Goal: Information Seeking & Learning: Learn about a topic

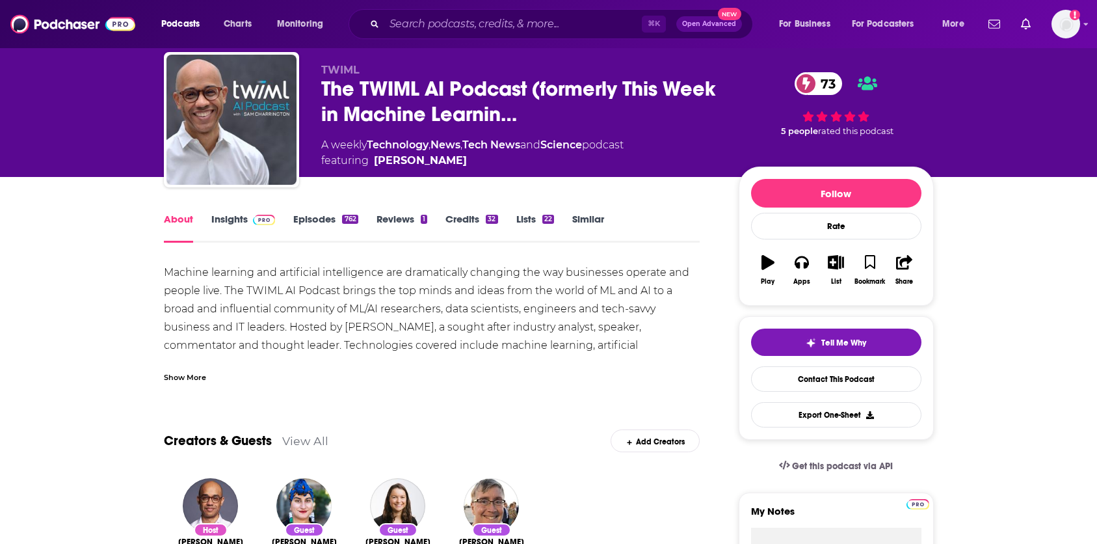
scroll to position [33, 0]
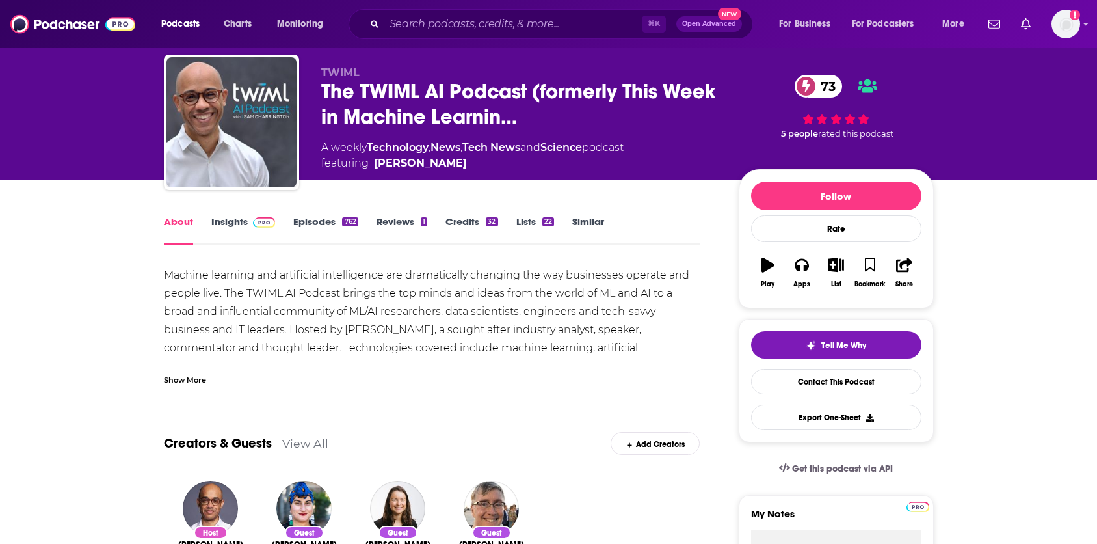
click at [326, 219] on link "Episodes 762" at bounding box center [325, 230] width 64 height 30
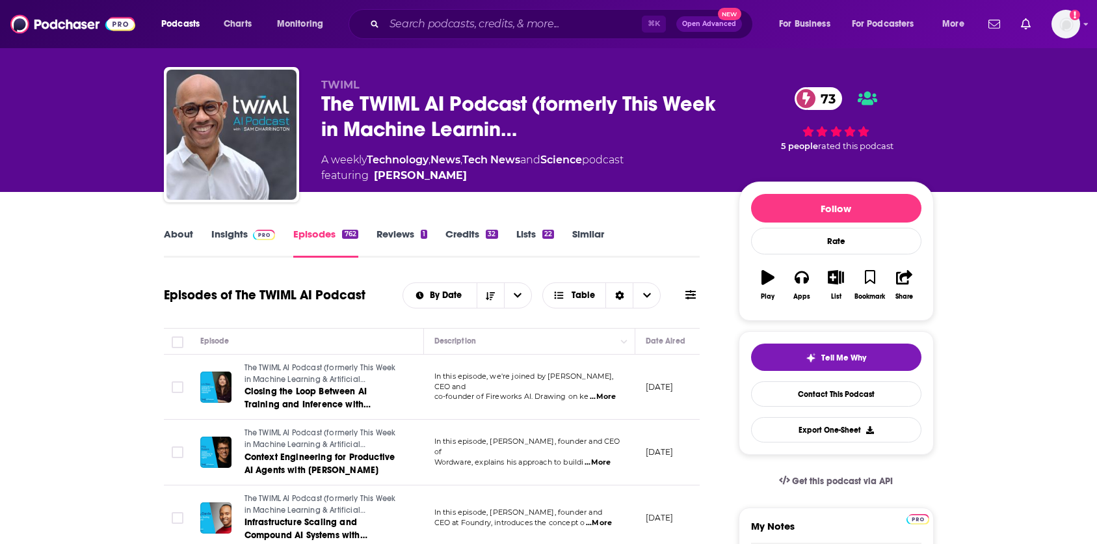
scroll to position [5, 0]
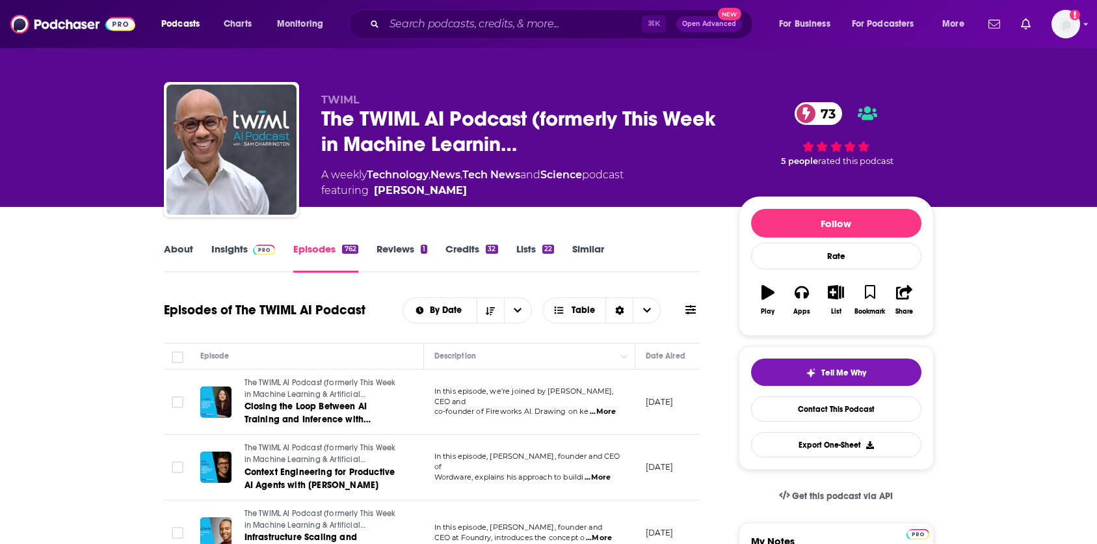
click at [224, 248] on link "Insights" at bounding box center [243, 258] width 64 height 30
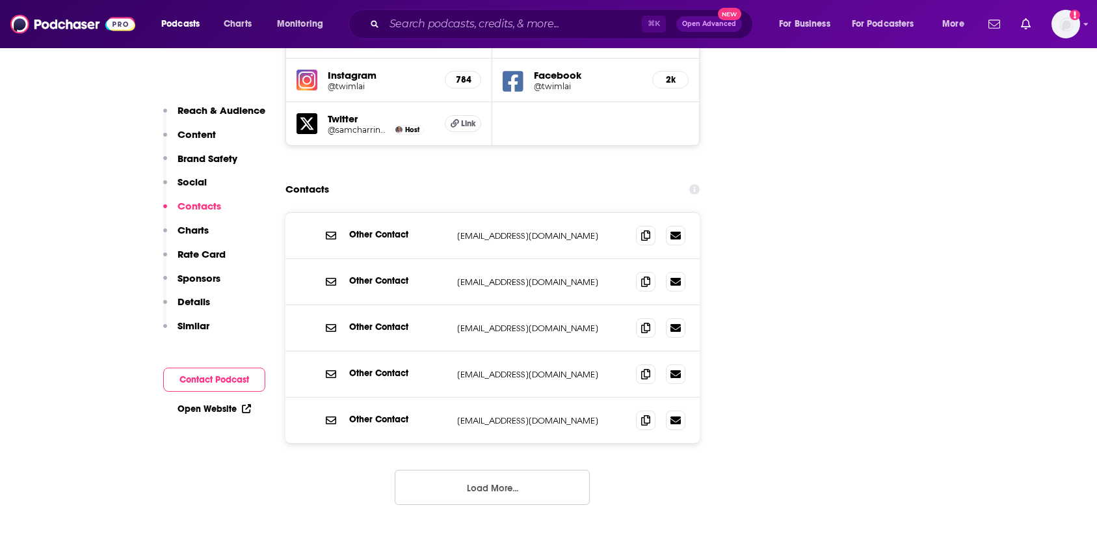
scroll to position [1557, 0]
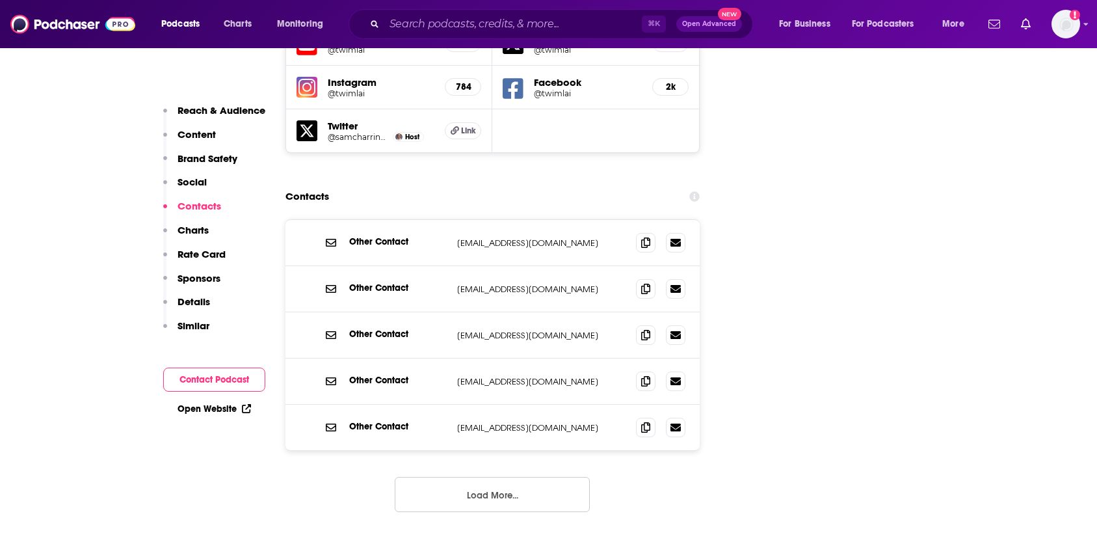
click at [526, 477] on button "Load More..." at bounding box center [492, 494] width 195 height 35
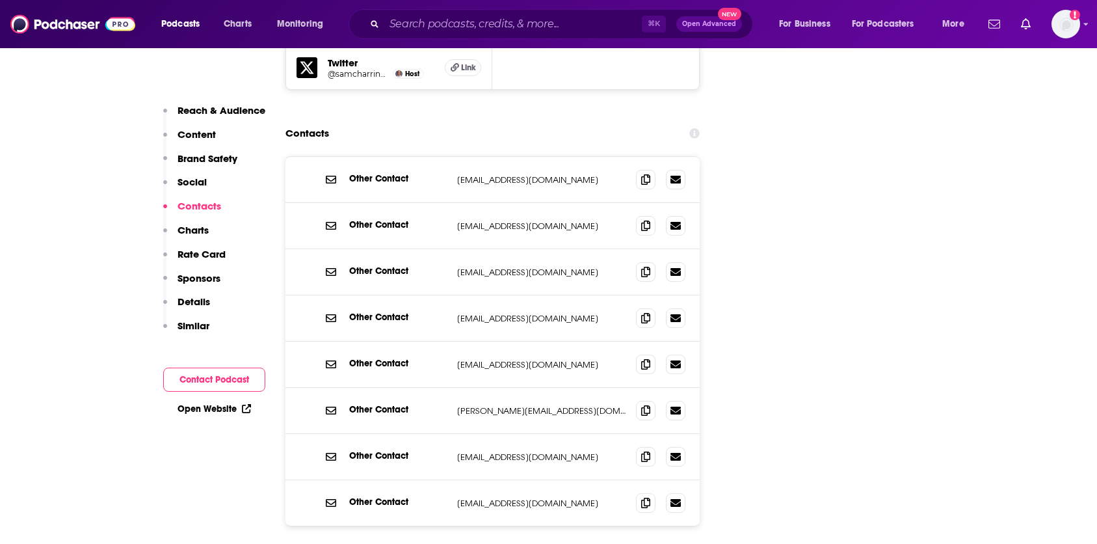
scroll to position [1660, 0]
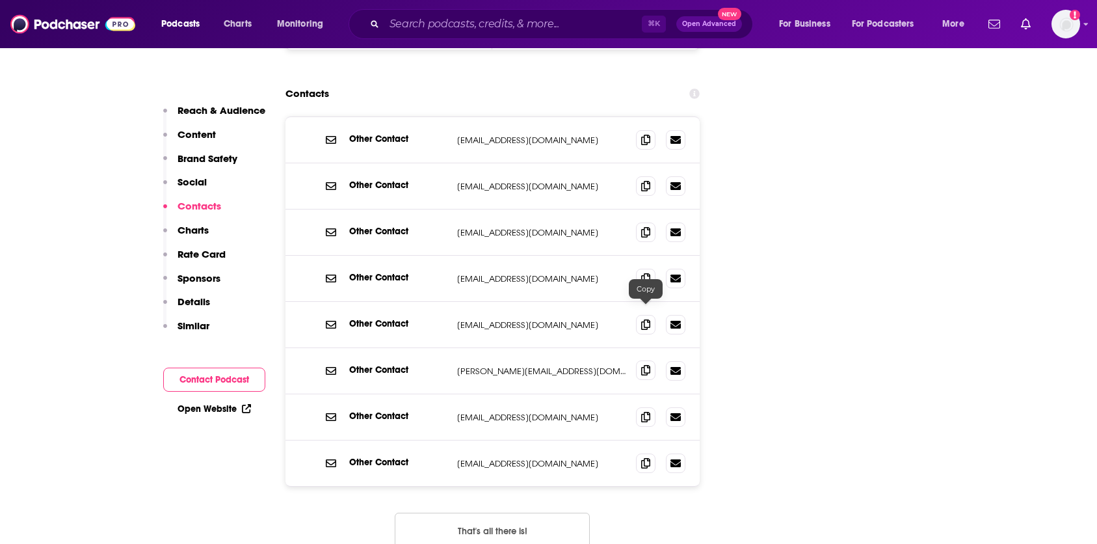
click at [650, 360] on span at bounding box center [646, 370] width 20 height 20
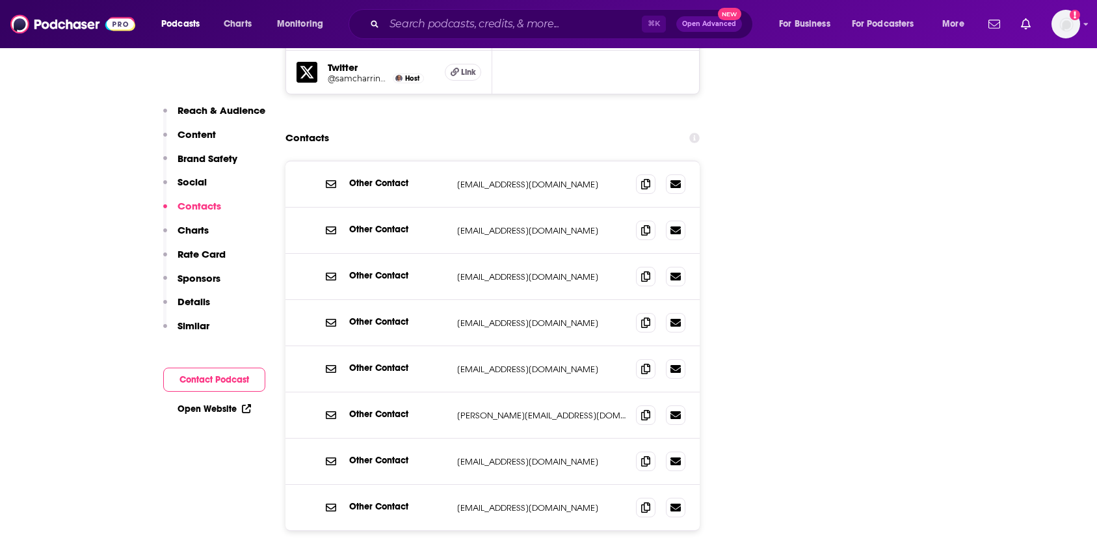
scroll to position [1612, 0]
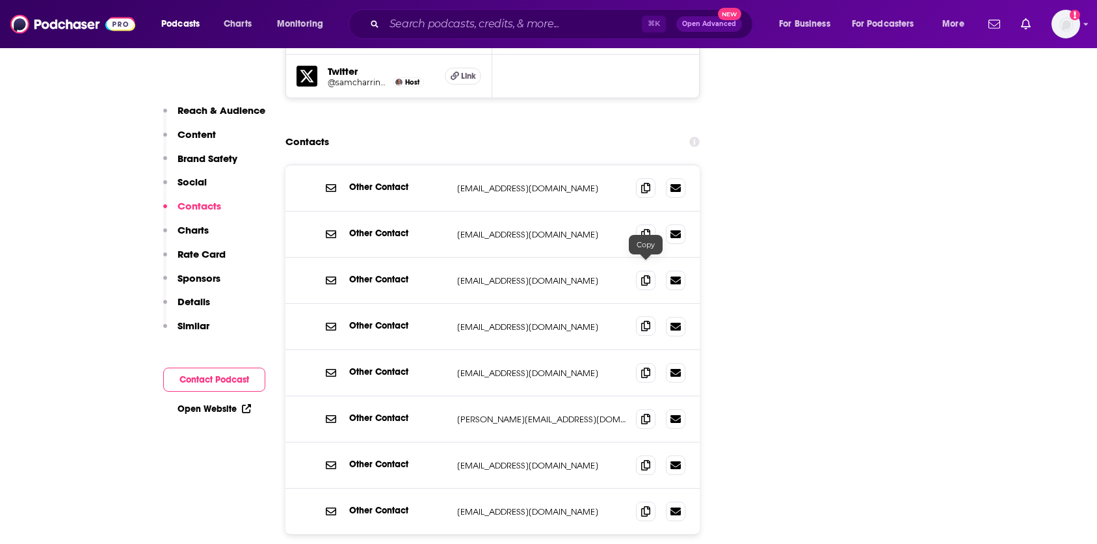
click at [644, 321] on icon at bounding box center [645, 326] width 9 height 10
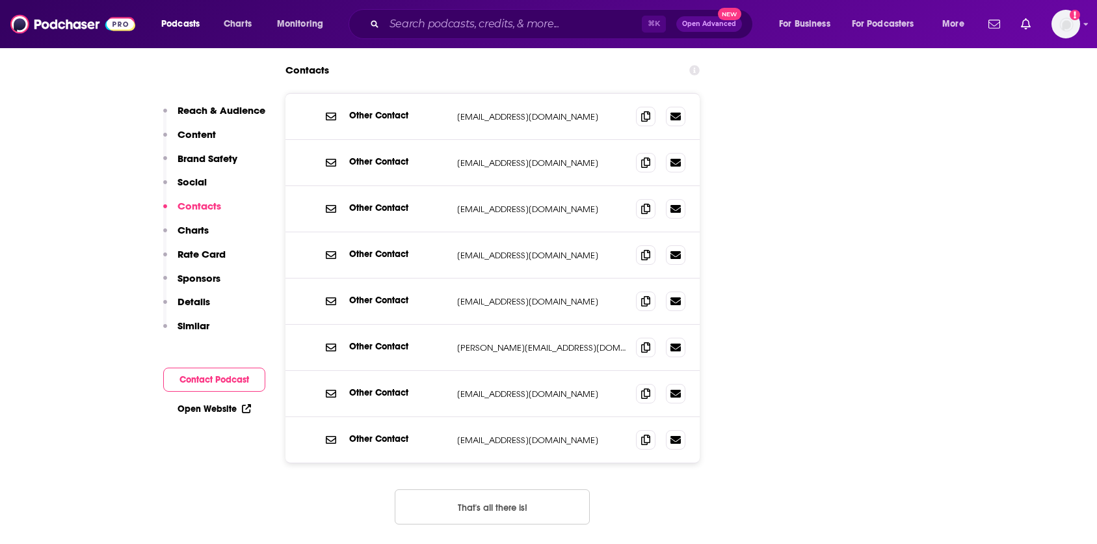
scroll to position [1656, 0]
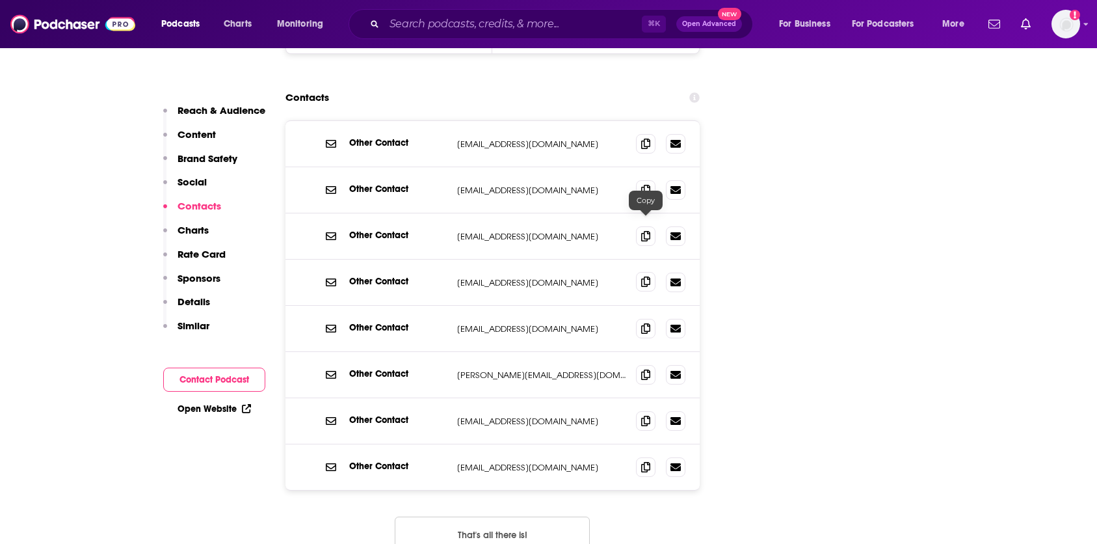
click at [644, 276] on icon at bounding box center [645, 281] width 9 height 10
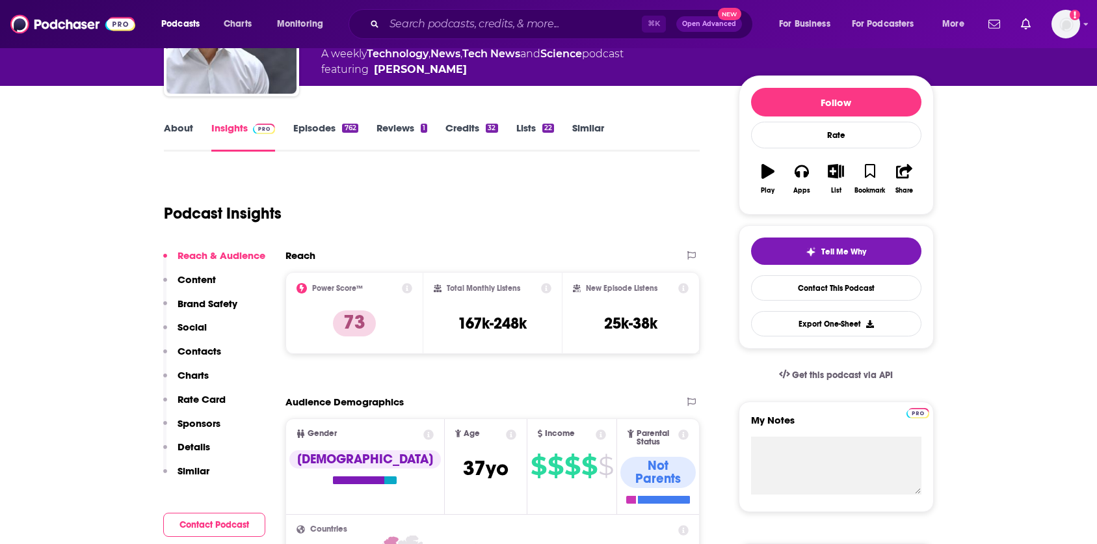
scroll to position [76, 0]
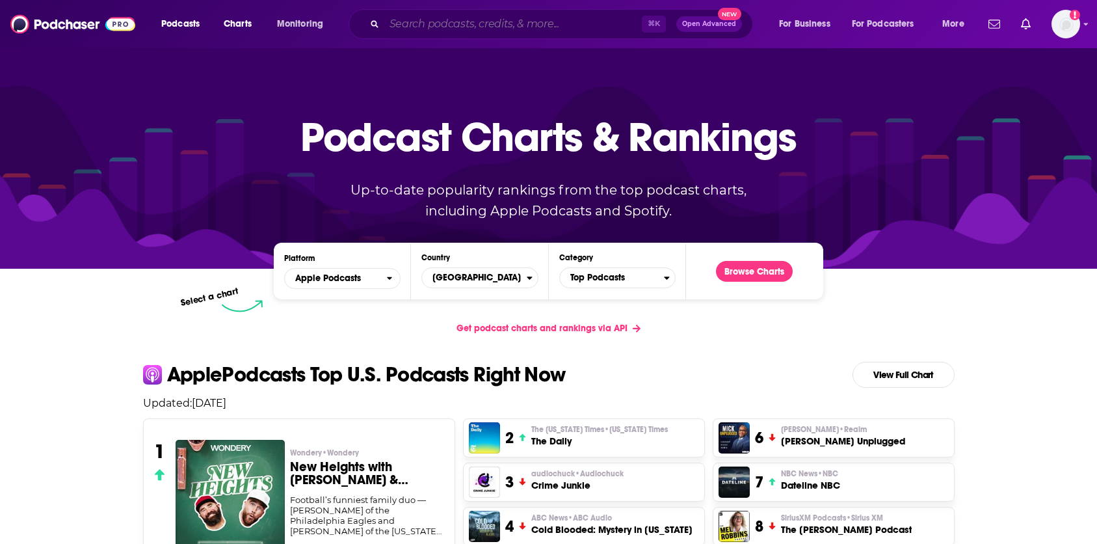
click at [478, 34] on input "Search podcasts, credits, & more..." at bounding box center [513, 24] width 258 height 21
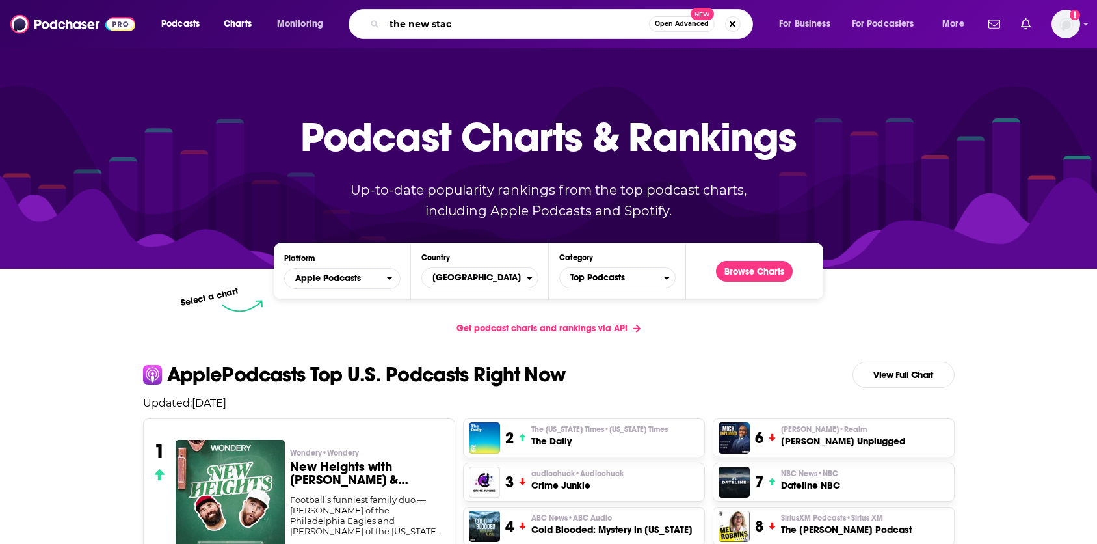
type input "the new stack"
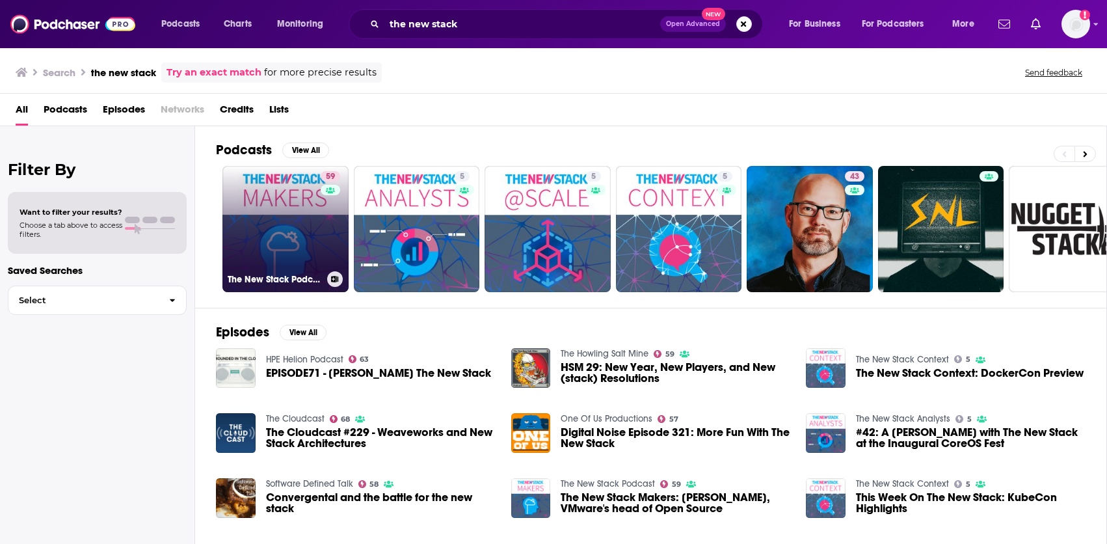
click at [301, 230] on link "59 The New Stack Podcast" at bounding box center [285, 229] width 126 height 126
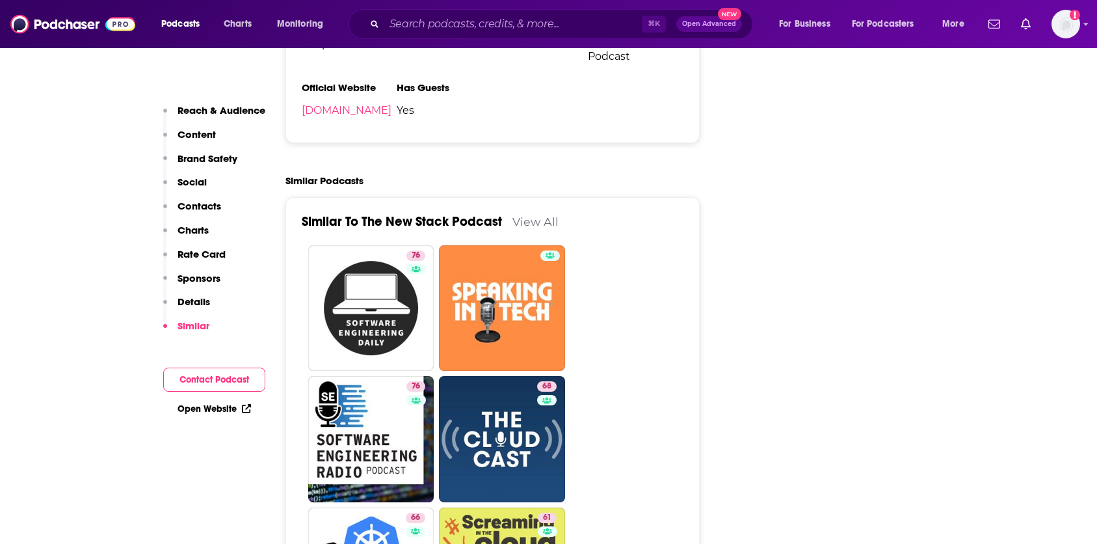
scroll to position [2654, 0]
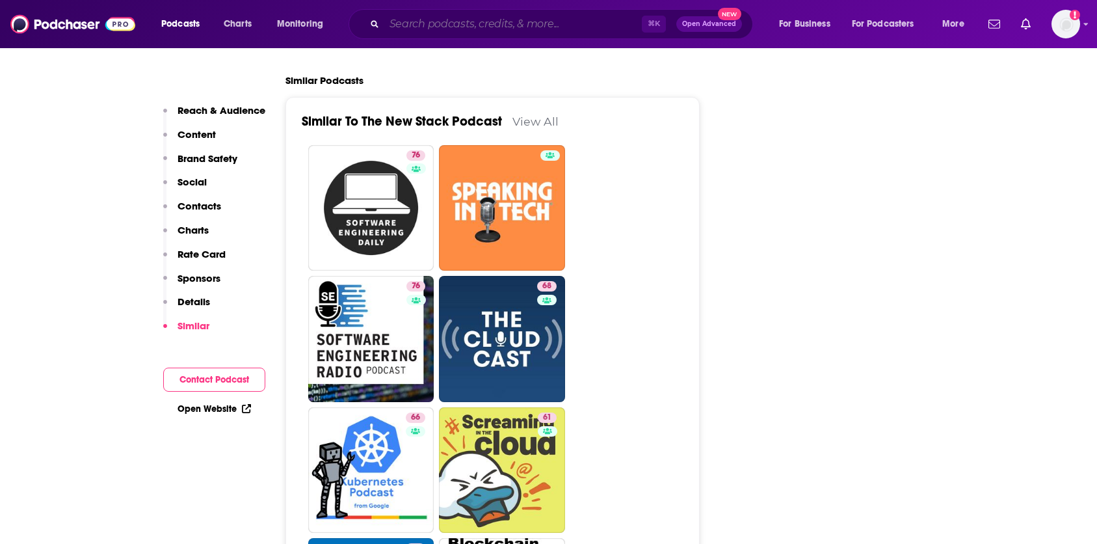
click at [406, 20] on input "Search podcasts, credits, & more..." at bounding box center [513, 24] width 258 height 21
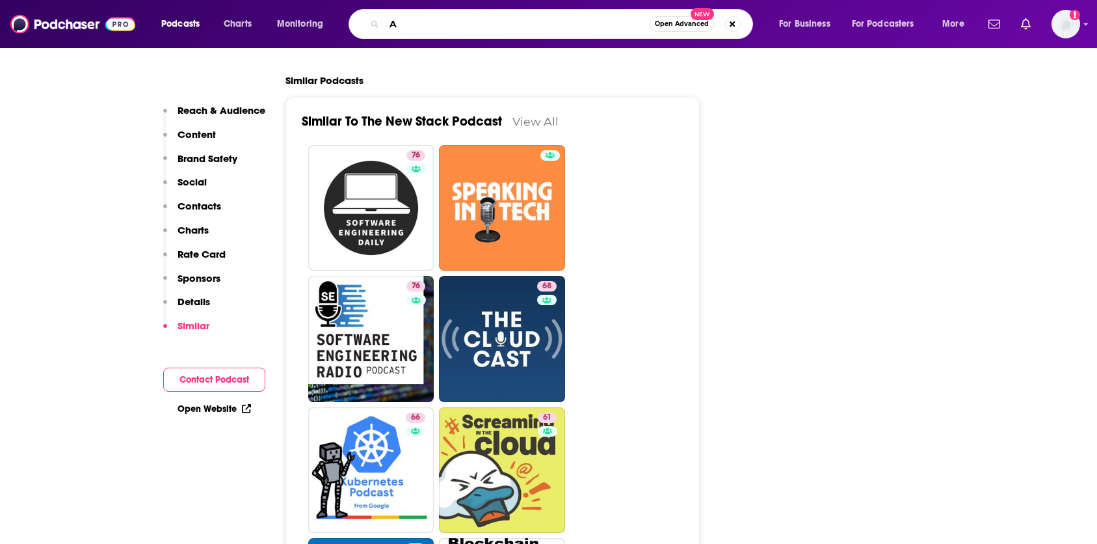
type input "AI"
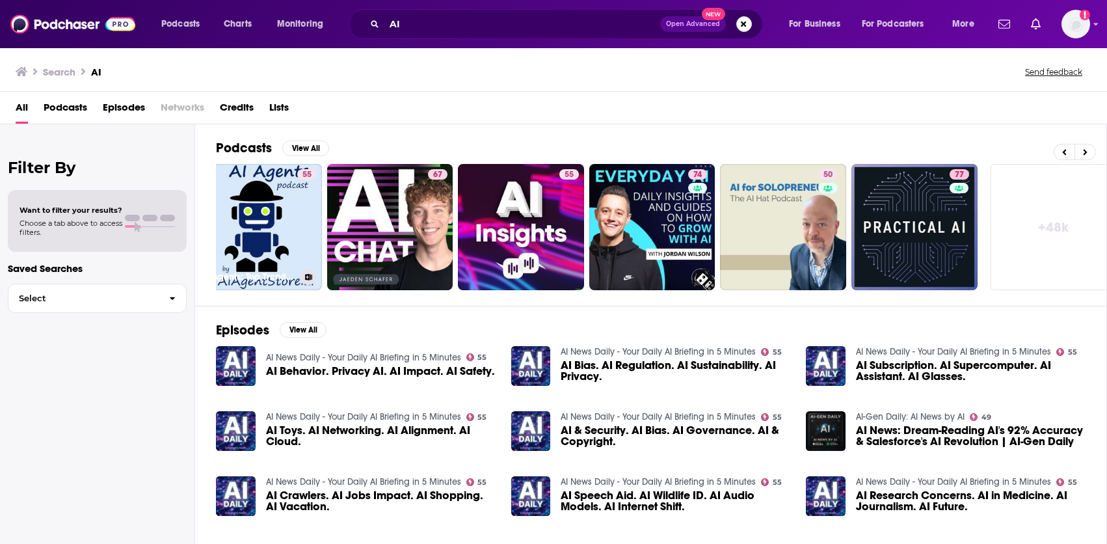
scroll to position [0, 304]
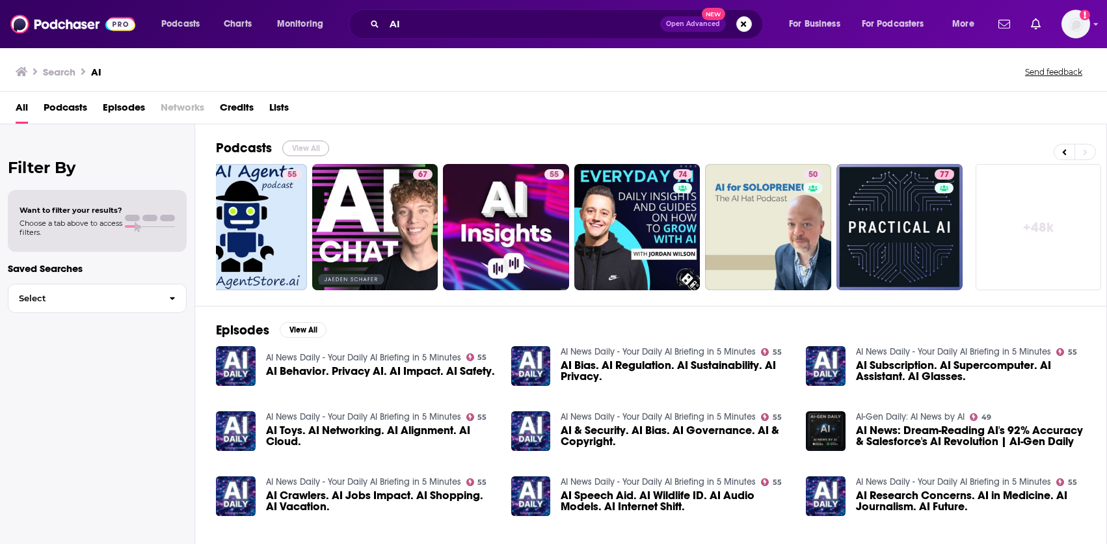
click at [295, 150] on button "View All" at bounding box center [305, 148] width 47 height 16
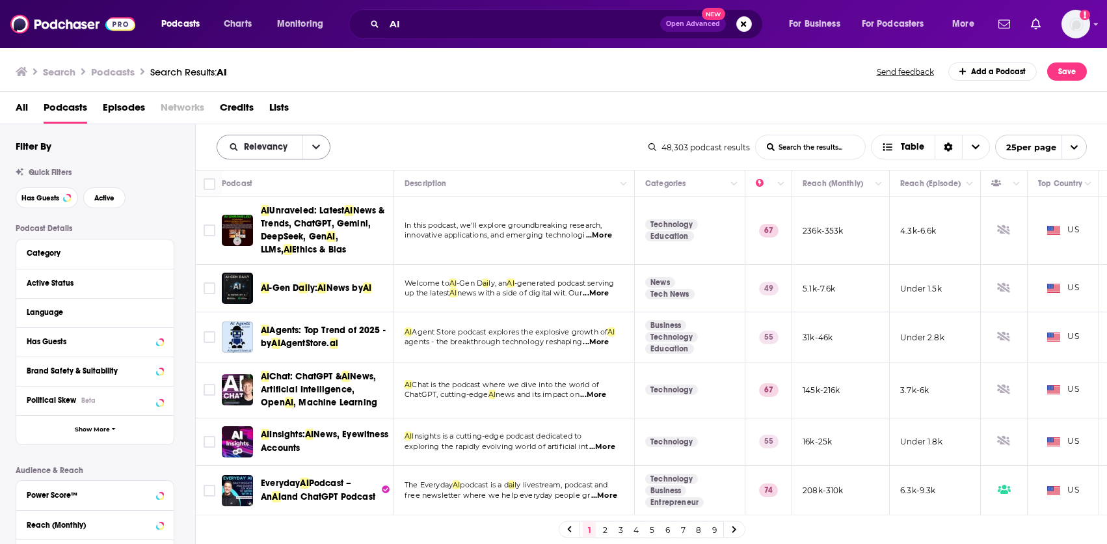
click at [311, 144] on button "open menu" at bounding box center [315, 146] width 27 height 23
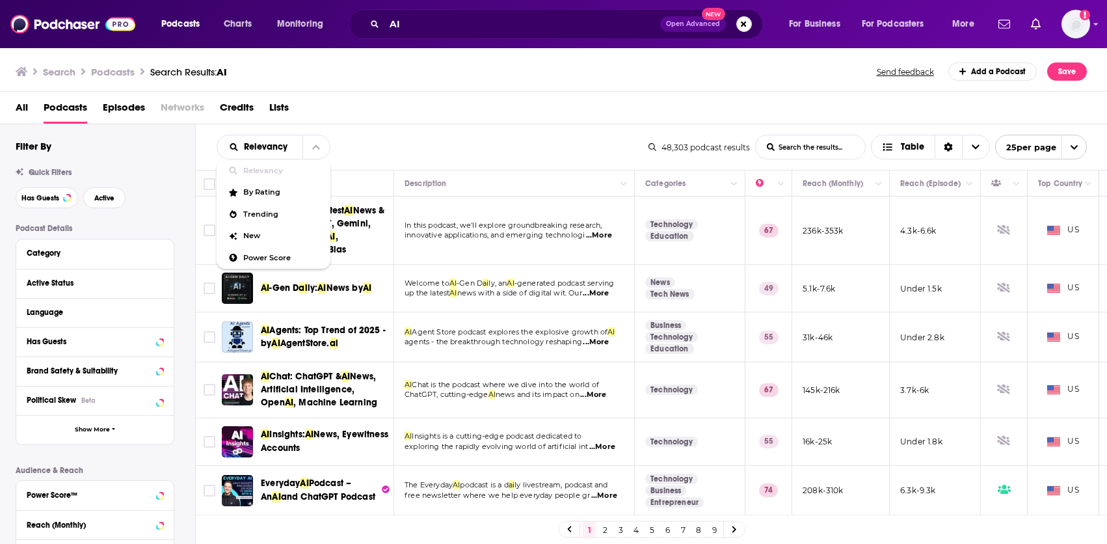
click at [369, 129] on div "Relevancy Relevancy By Rating Trending New Power Score List Search Input Search…" at bounding box center [652, 147] width 912 height 46
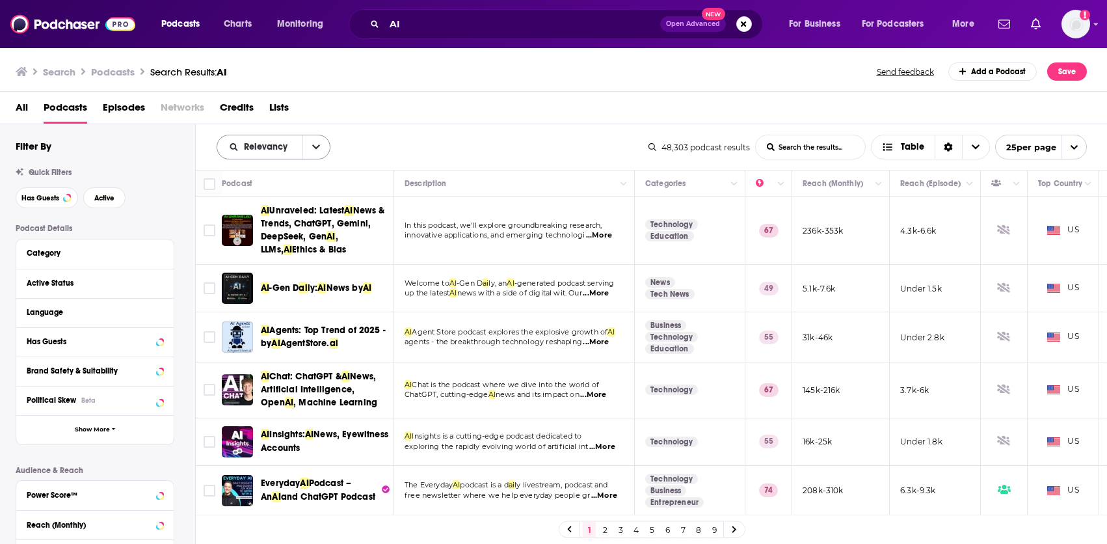
click at [322, 142] on button "open menu" at bounding box center [315, 146] width 27 height 23
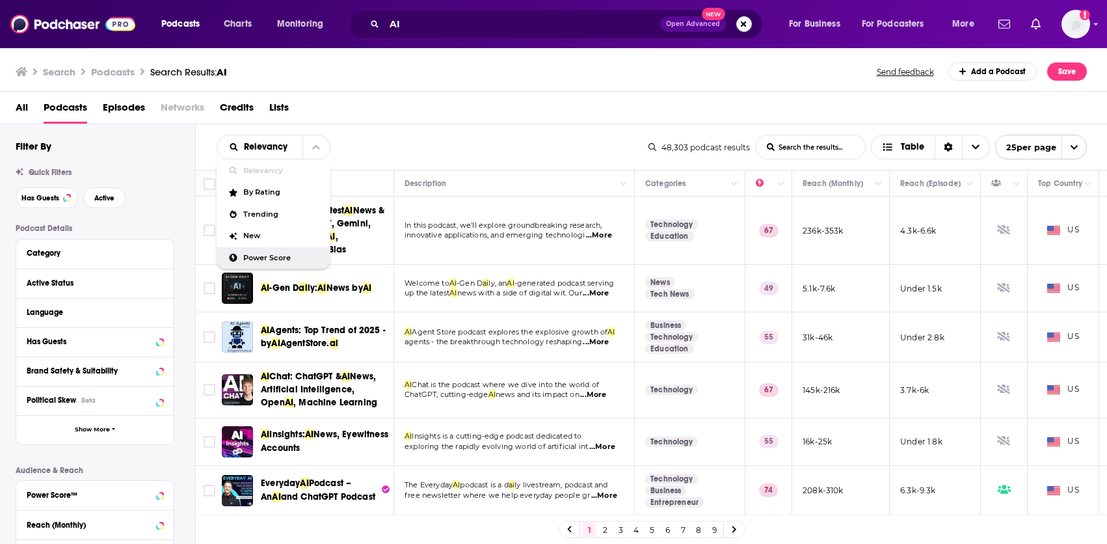
click at [265, 264] on div "Power Score" at bounding box center [274, 258] width 114 height 22
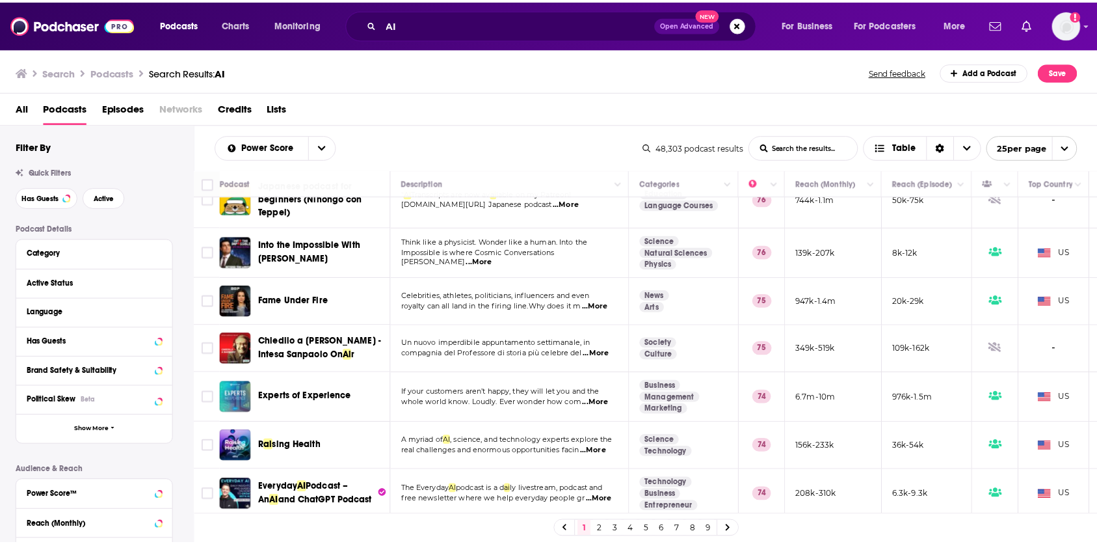
scroll to position [937, 0]
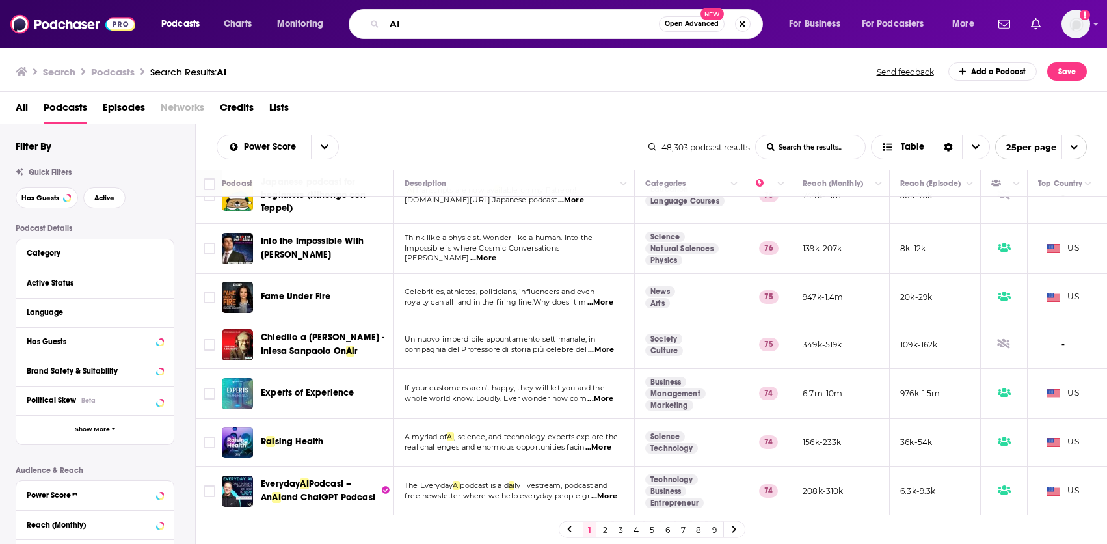
drag, startPoint x: 407, startPoint y: 19, endPoint x: 397, endPoint y: 20, distance: 9.8
click at [397, 20] on input "AI" at bounding box center [521, 24] width 274 height 21
drag, startPoint x: 407, startPoint y: 24, endPoint x: 374, endPoint y: 24, distance: 33.2
click at [374, 24] on div "AI Open Advanced New" at bounding box center [556, 24] width 414 height 30
type input "grit [PERSON_NAME] [PERSON_NAME]"
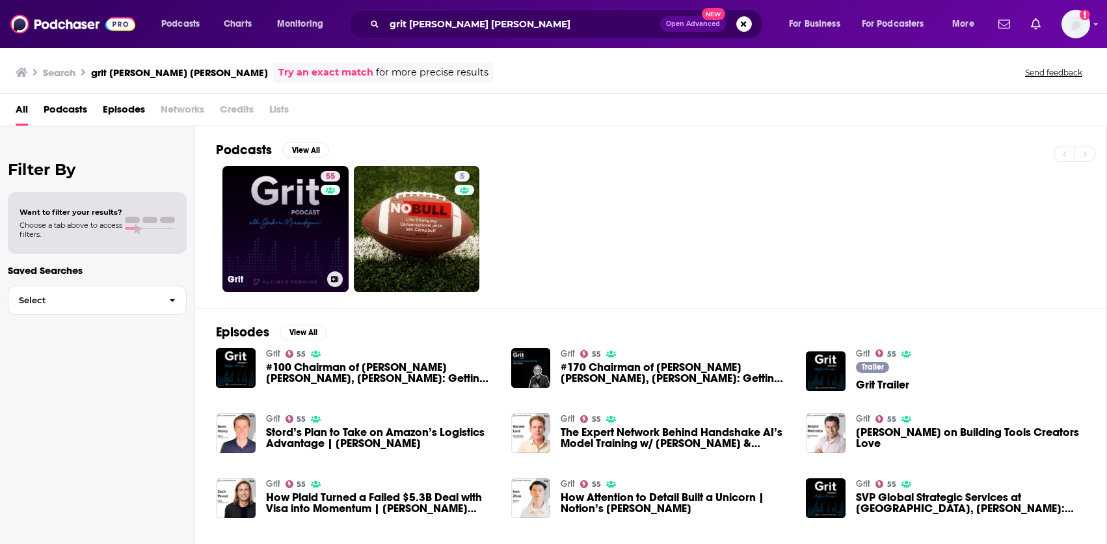
click at [280, 222] on link "55 Grit" at bounding box center [285, 229] width 126 height 126
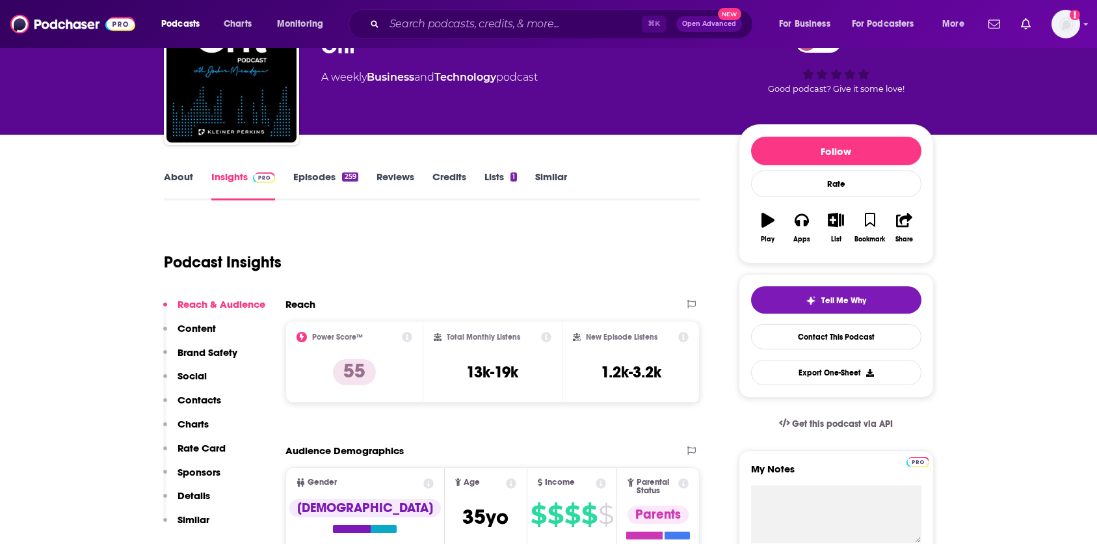
scroll to position [77, 0]
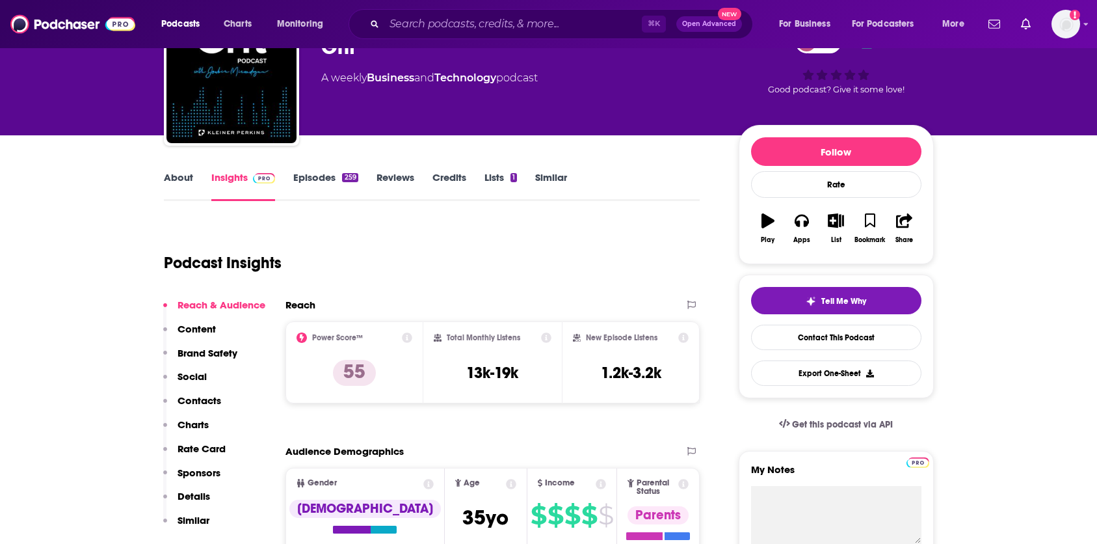
click at [458, 174] on link "Credits" at bounding box center [449, 186] width 34 height 30
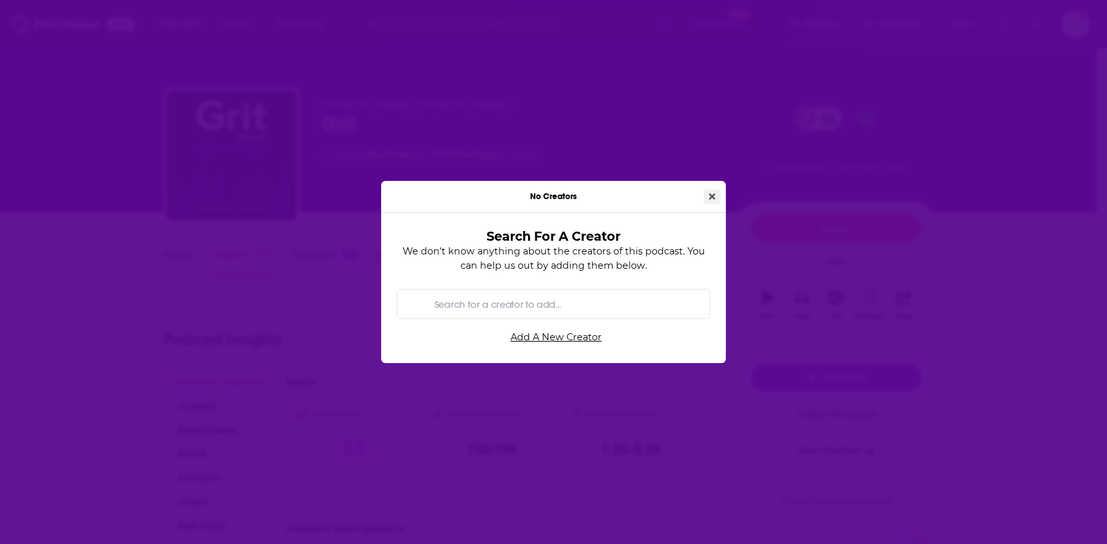
click at [711, 192] on icon "Close" at bounding box center [712, 196] width 7 height 9
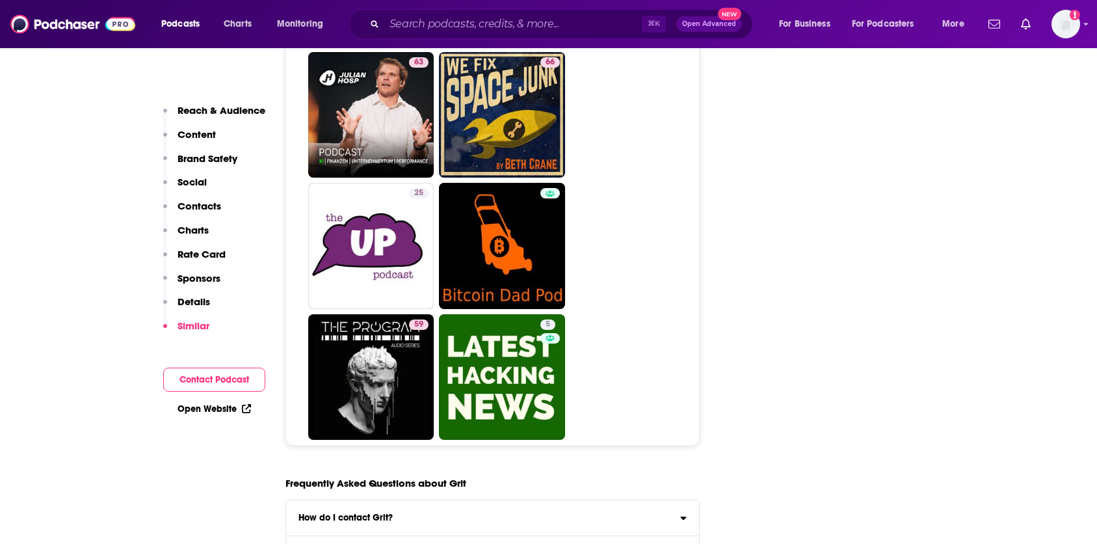
scroll to position [6108, 0]
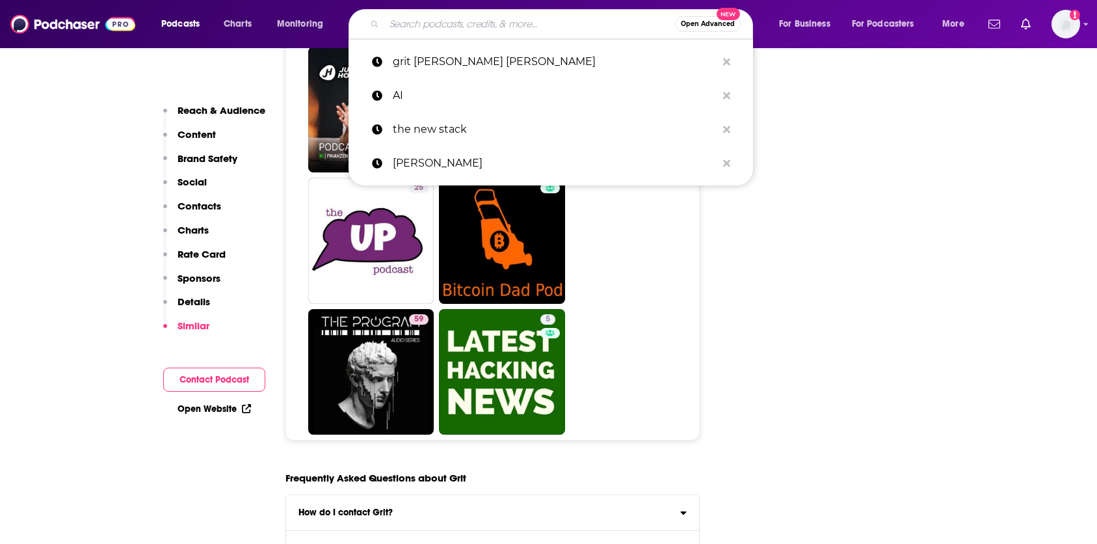
click at [408, 18] on input "Search podcasts, credits, & more..." at bounding box center [529, 24] width 291 height 21
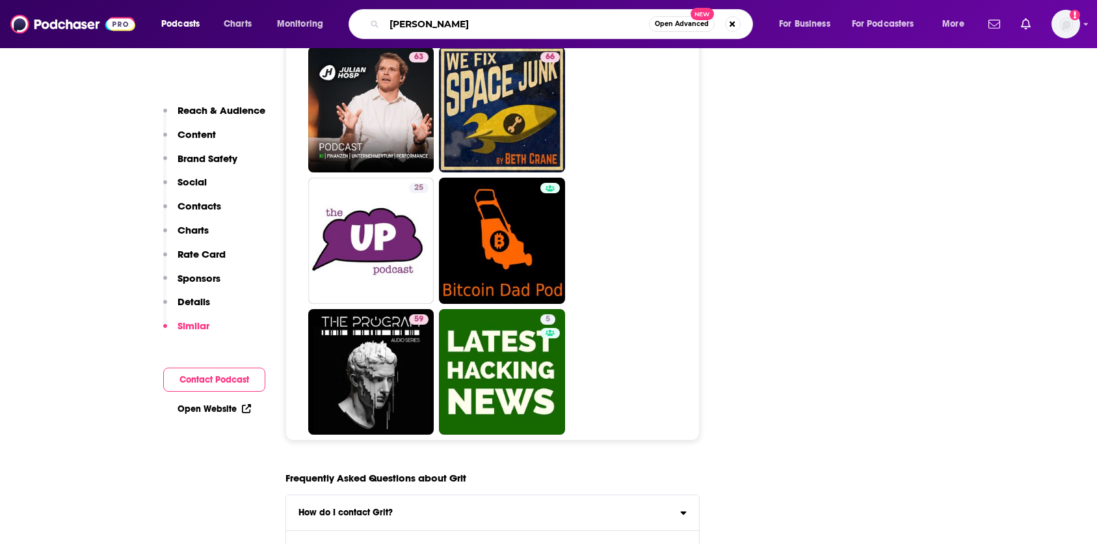
type input "[PERSON_NAME]"
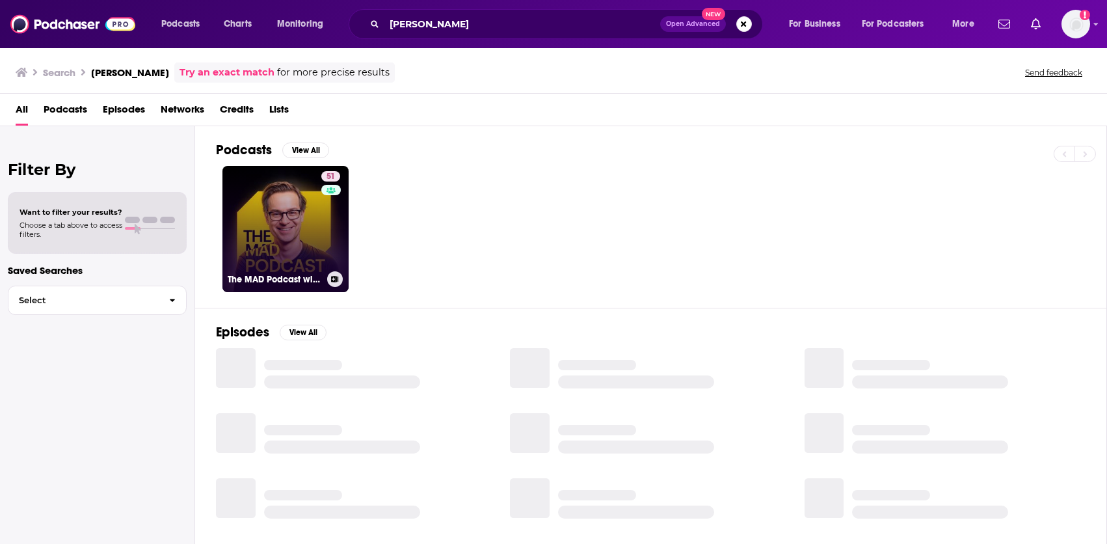
click at [263, 215] on link "51 The MAD Podcast with [PERSON_NAME]" at bounding box center [285, 229] width 126 height 126
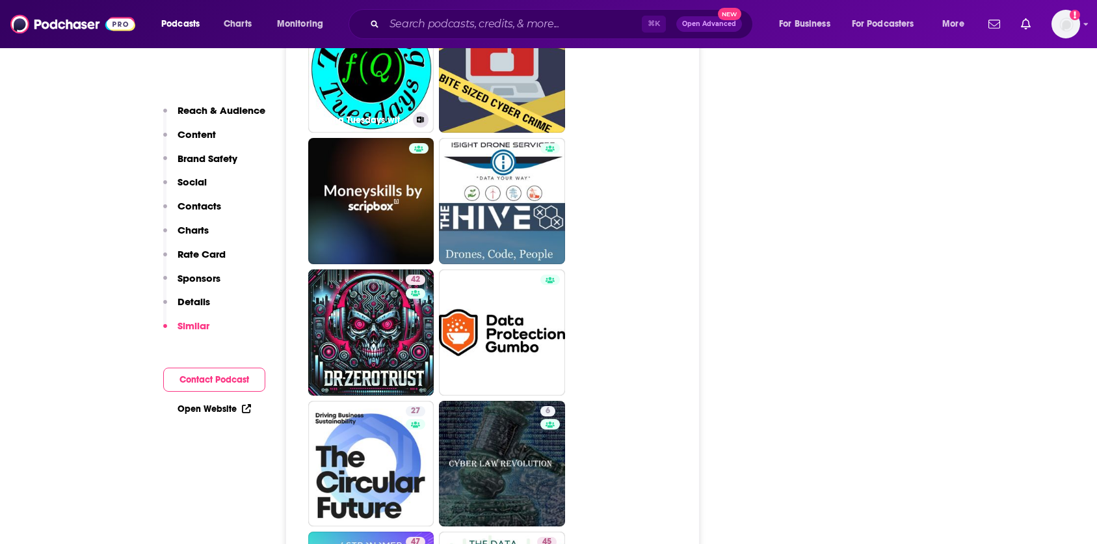
scroll to position [3395, 0]
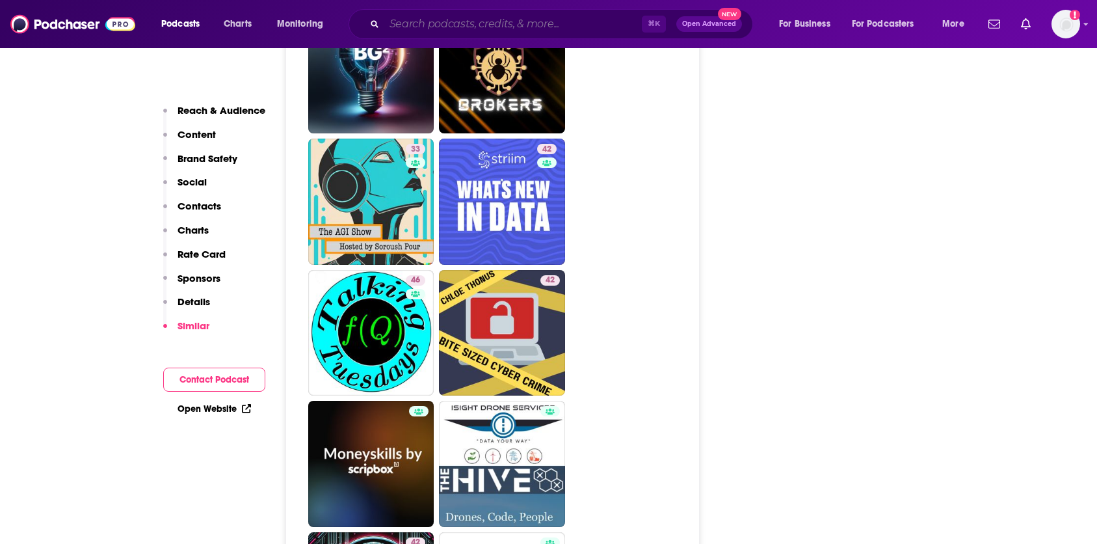
click at [440, 29] on input "Search podcasts, credits, & more..." at bounding box center [513, 24] width 258 height 21
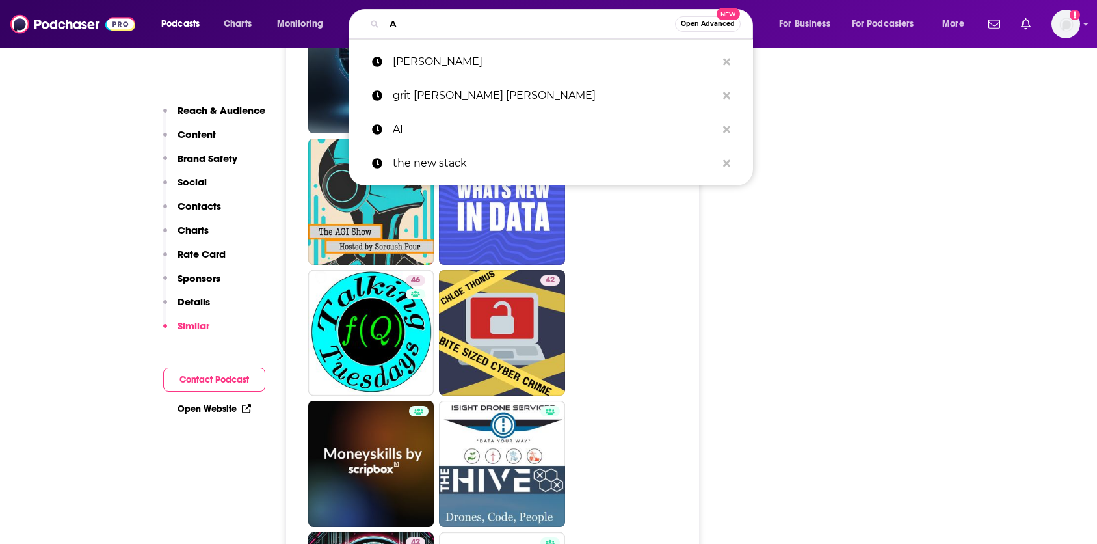
type input "AI"
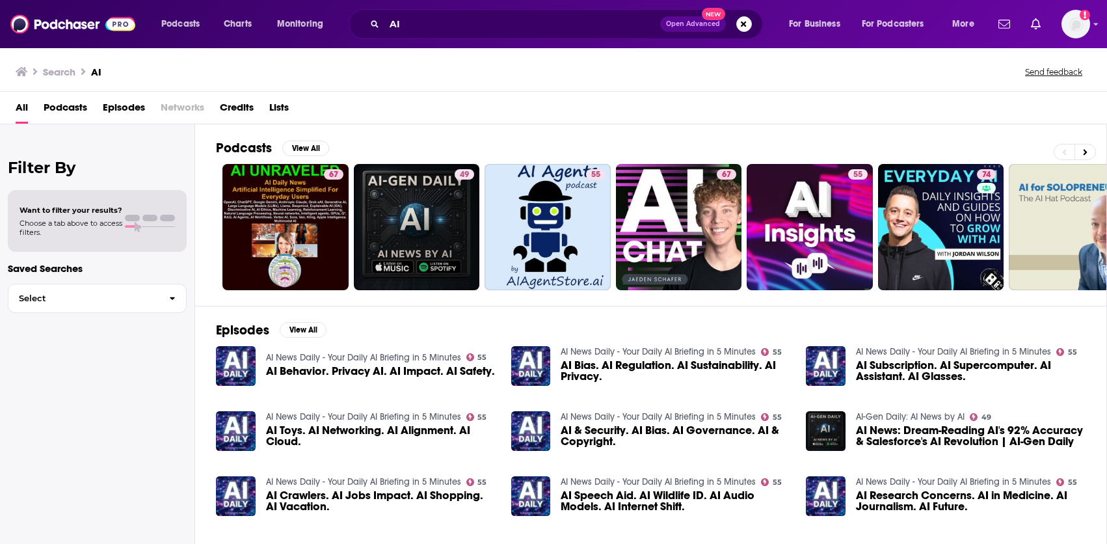
click at [79, 105] on span "Podcasts" at bounding box center [66, 110] width 44 height 27
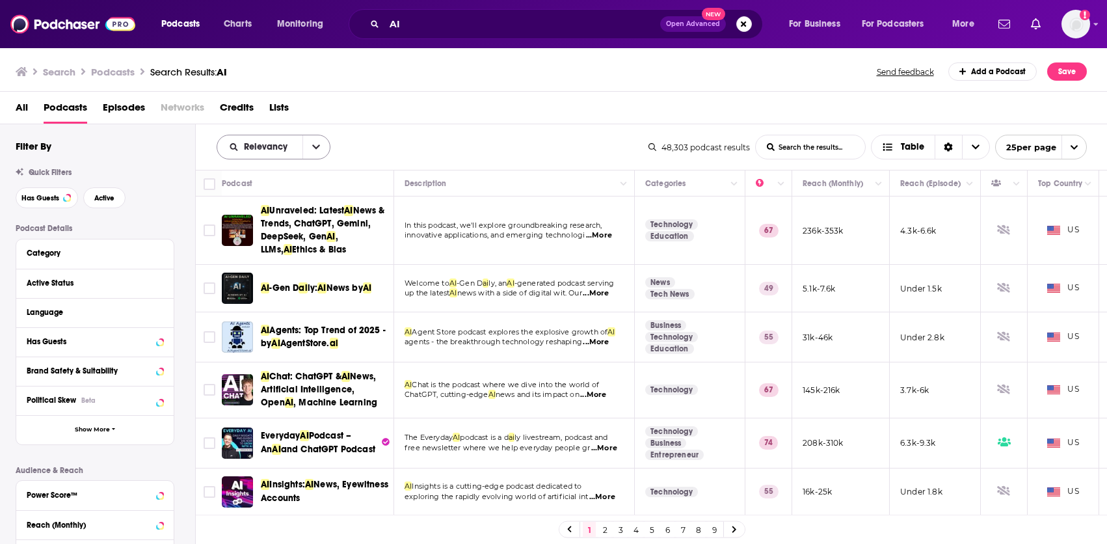
click at [309, 146] on button "open menu" at bounding box center [315, 146] width 27 height 23
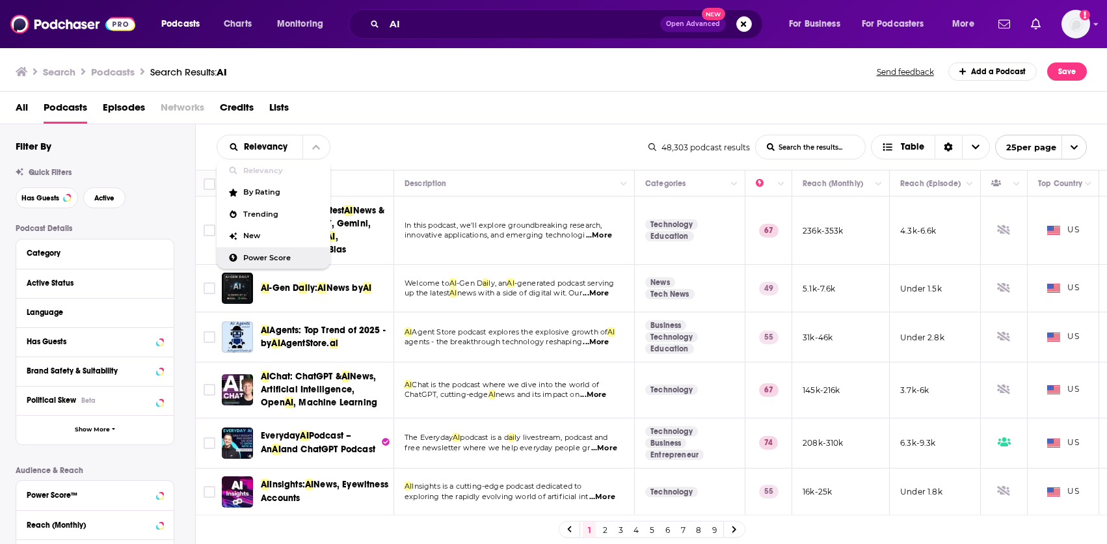
click at [263, 256] on span "Power Score" at bounding box center [281, 257] width 77 height 7
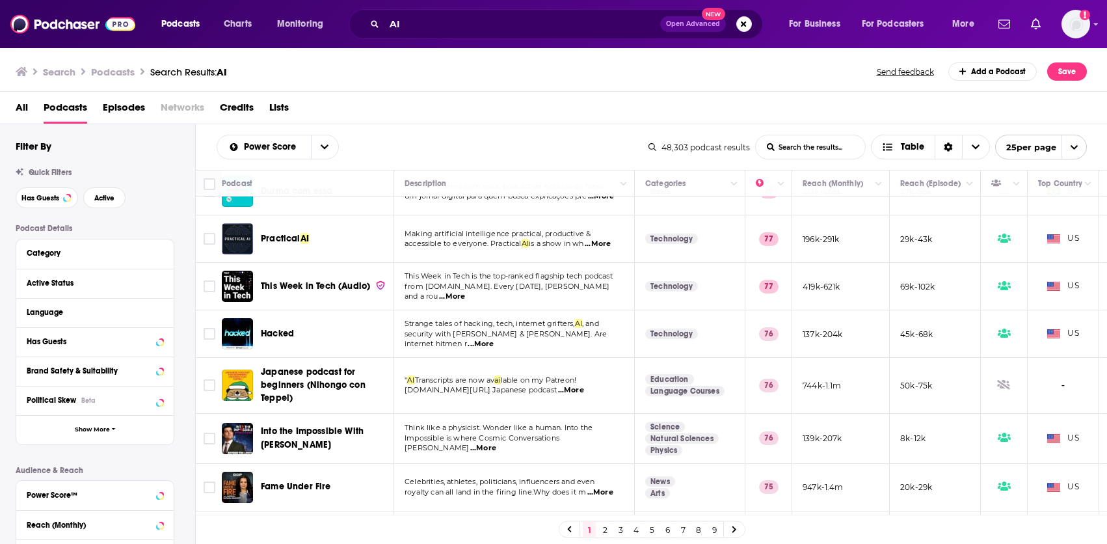
scroll to position [937, 0]
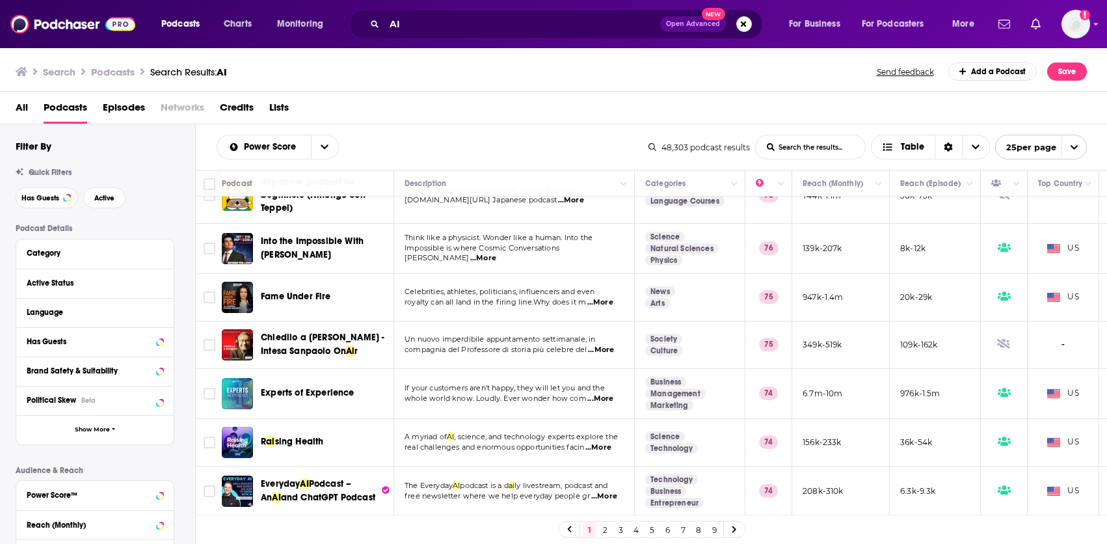
click at [602, 528] on link "2" at bounding box center [604, 530] width 13 height 16
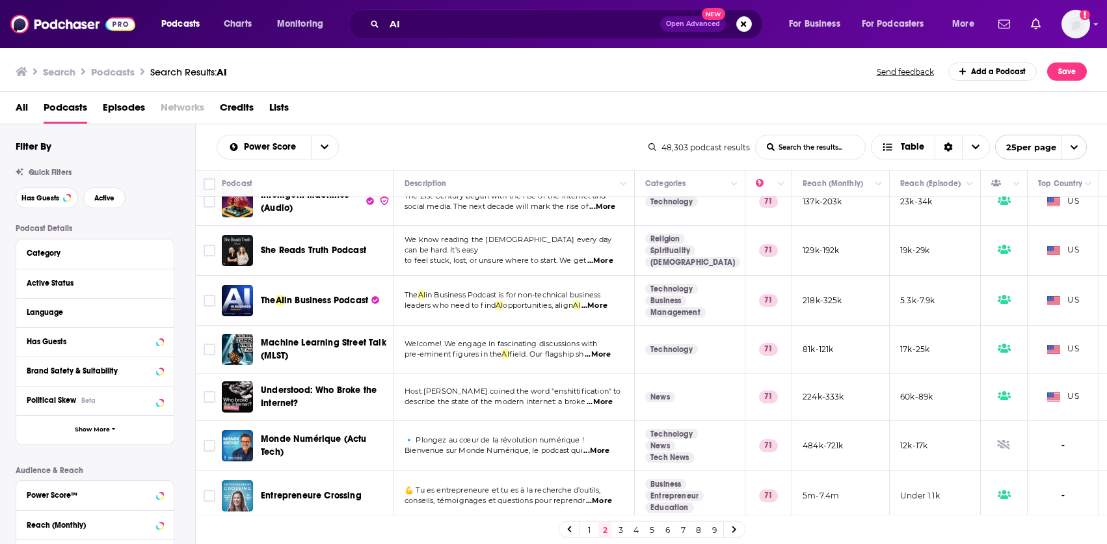
scroll to position [994, 0]
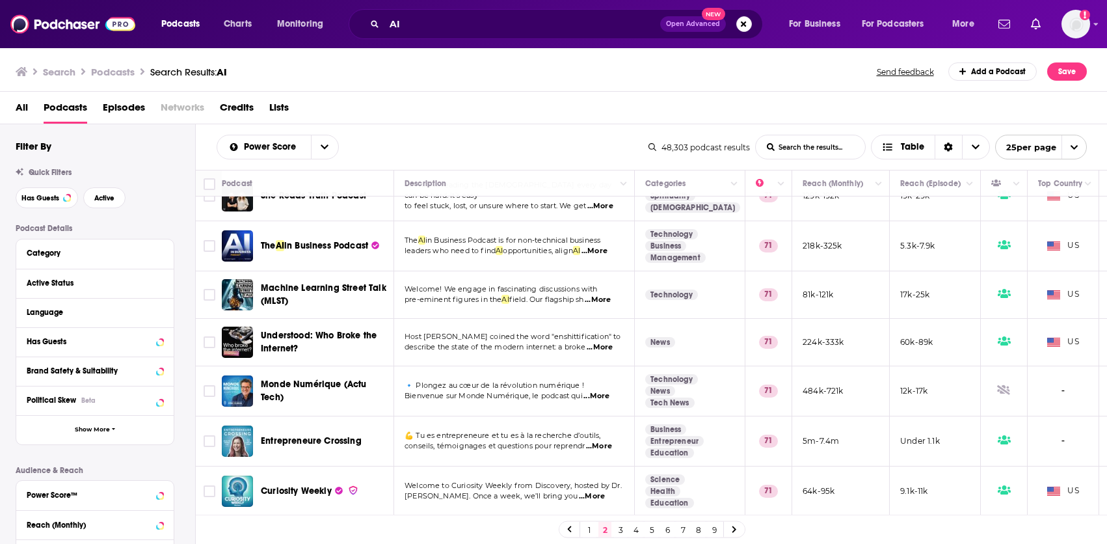
click at [615, 528] on link "3" at bounding box center [620, 530] width 13 height 16
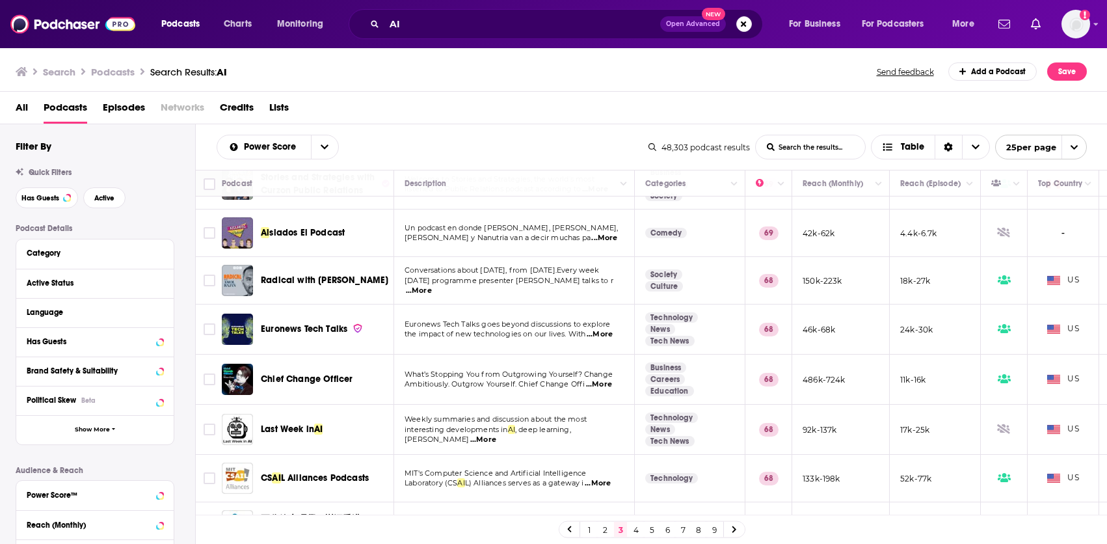
scroll to position [916, 0]
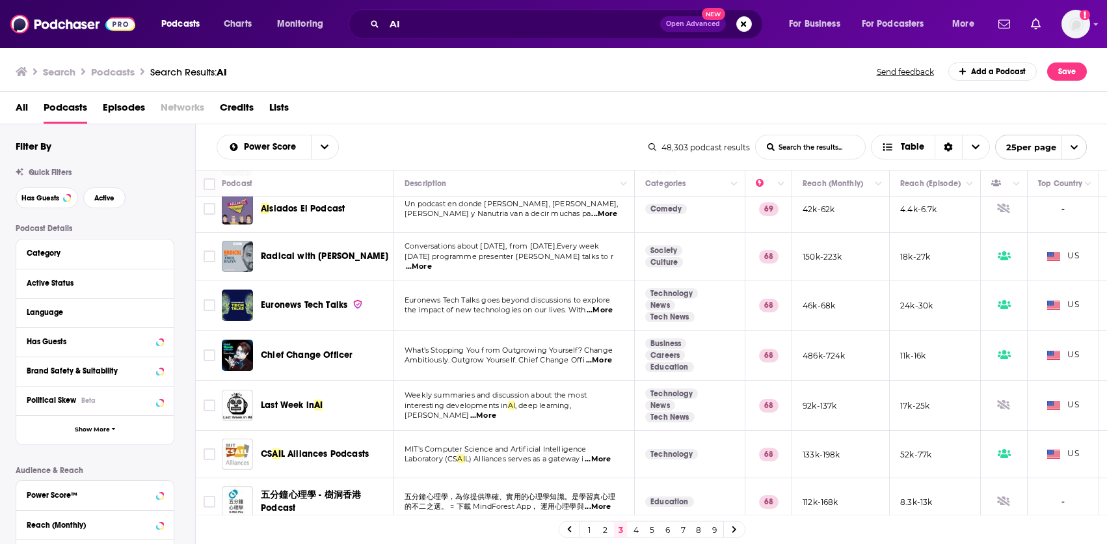
click at [633, 529] on link "4" at bounding box center [636, 530] width 13 height 16
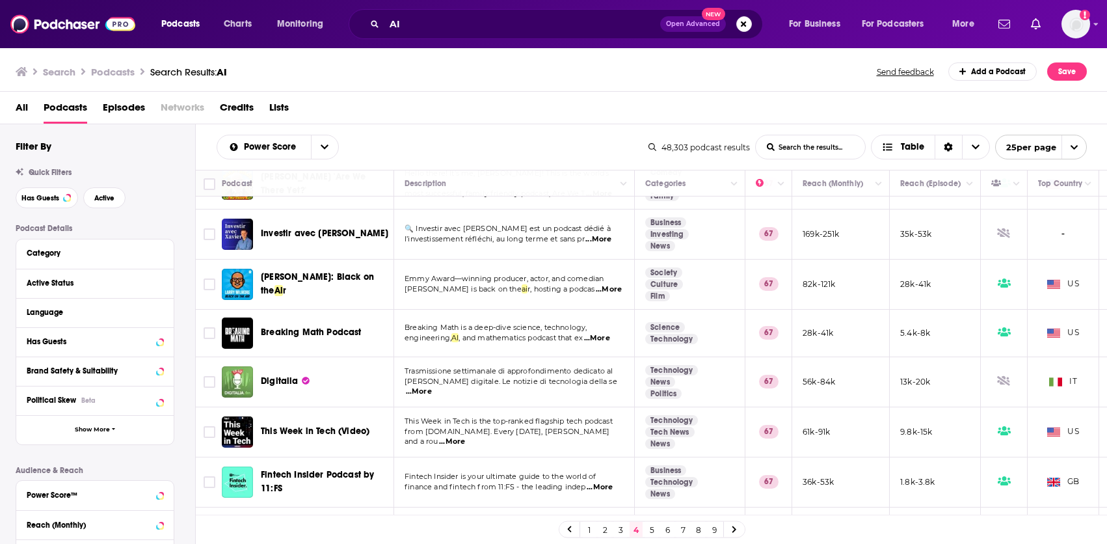
scroll to position [971, 0]
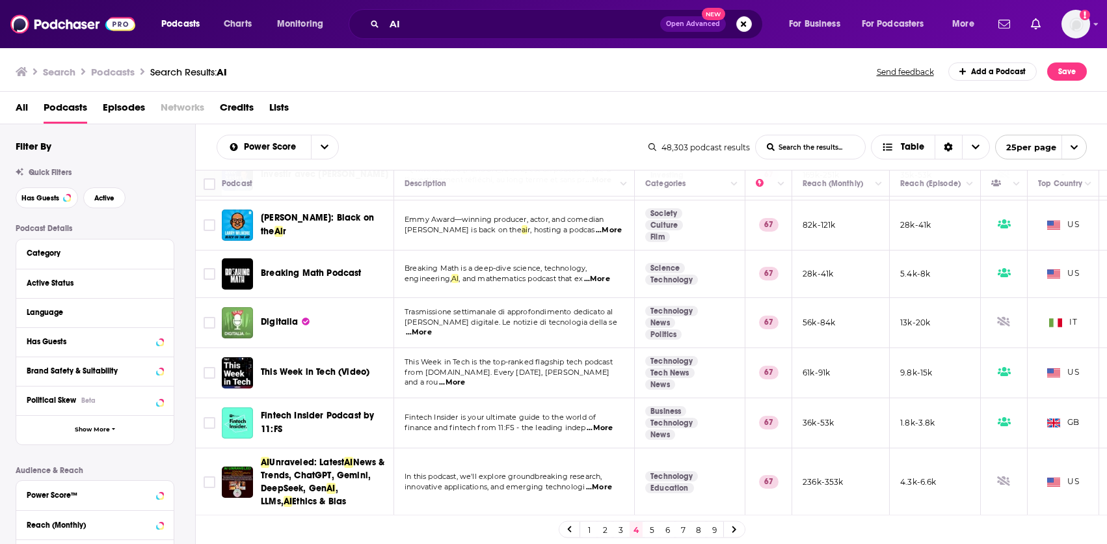
click at [652, 525] on link "5" at bounding box center [651, 530] width 13 height 16
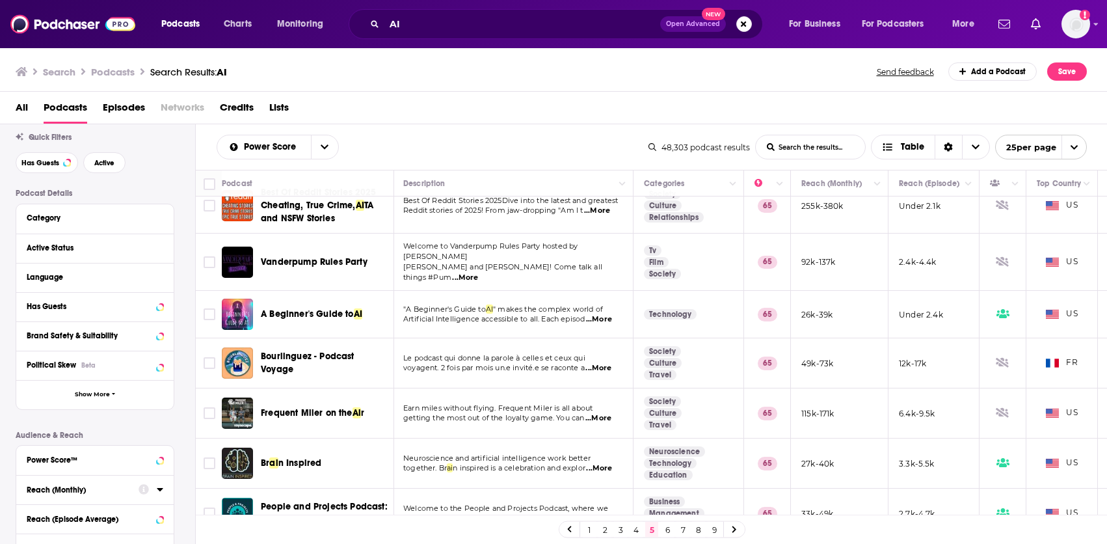
scroll to position [15, 0]
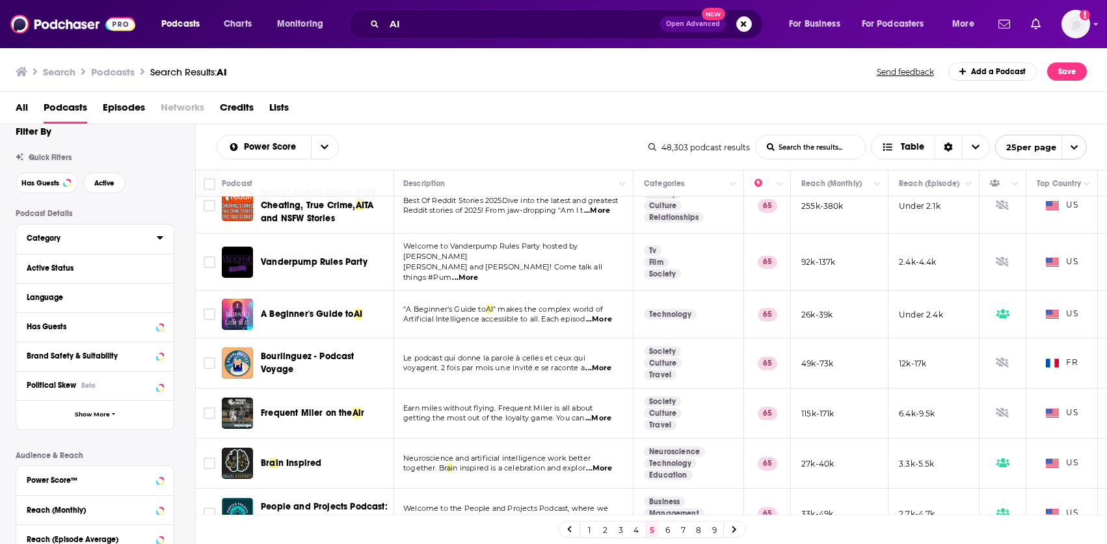
click at [161, 243] on icon at bounding box center [160, 237] width 7 height 10
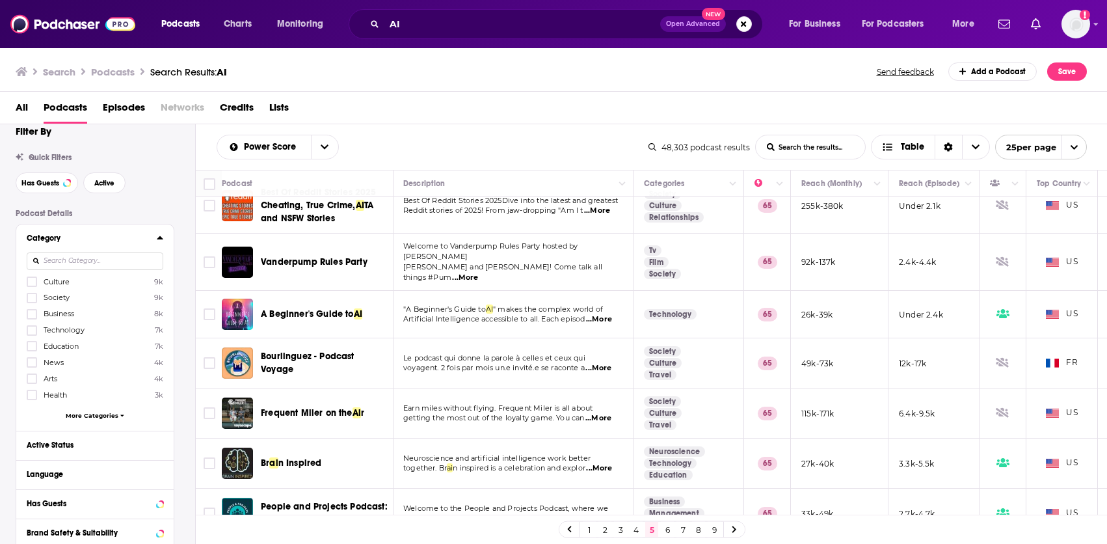
scroll to position [27, 0]
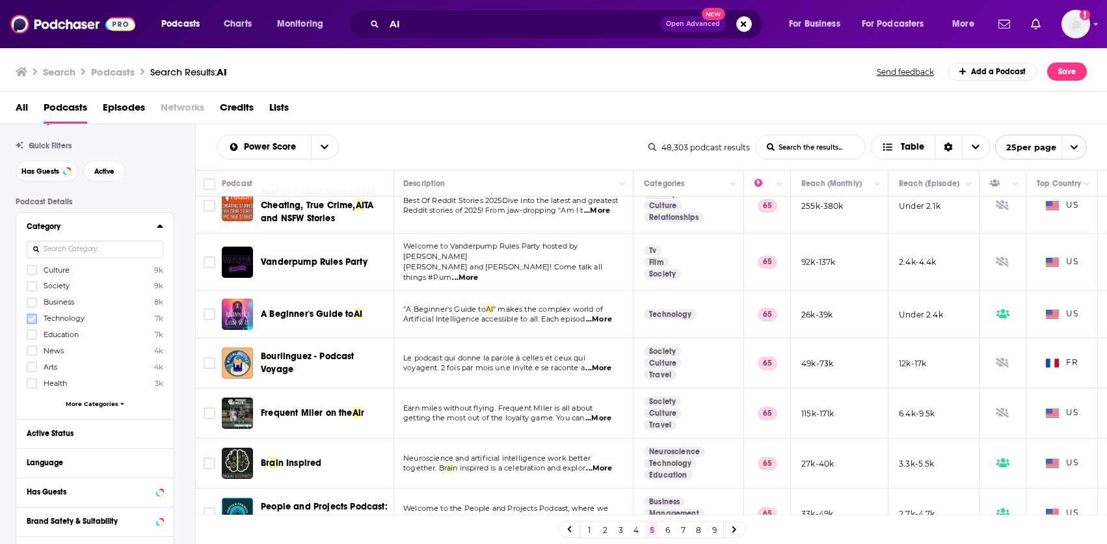
click at [33, 318] on icon at bounding box center [32, 318] width 8 height 6
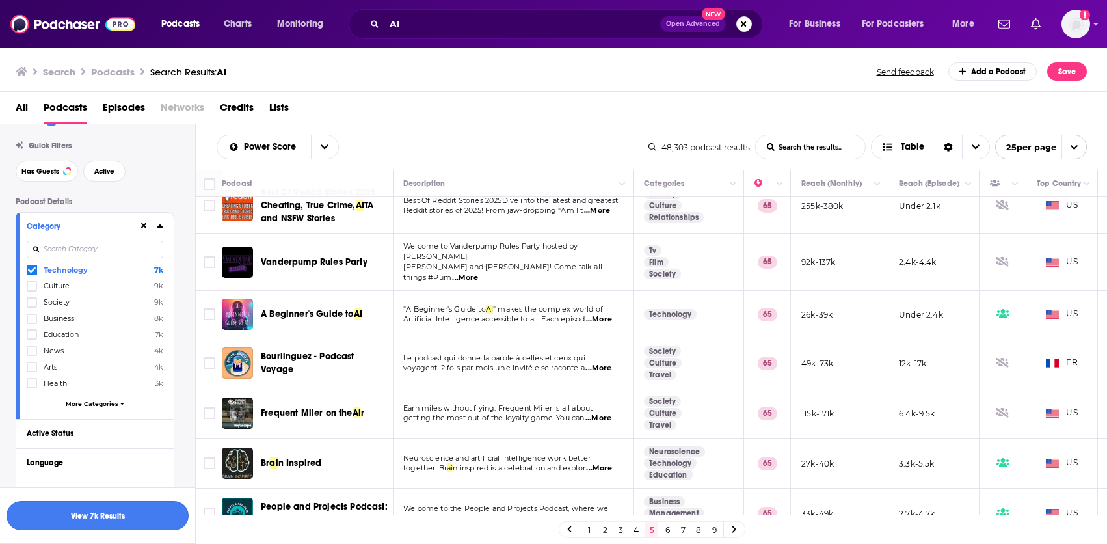
click at [131, 527] on button "View 7k Results" at bounding box center [98, 515] width 182 height 29
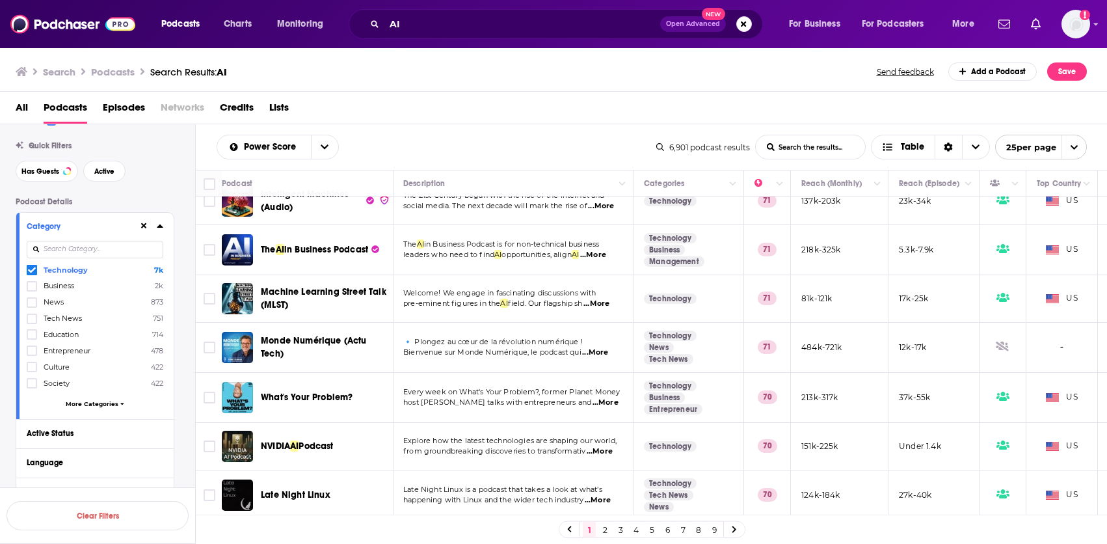
scroll to position [961, 1]
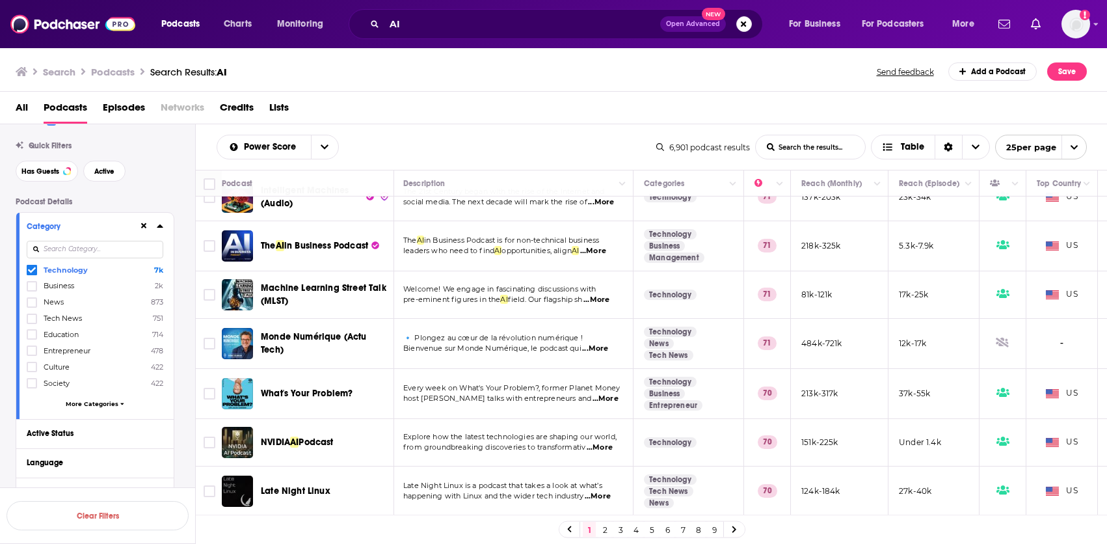
click at [606, 530] on link "2" at bounding box center [604, 530] width 13 height 16
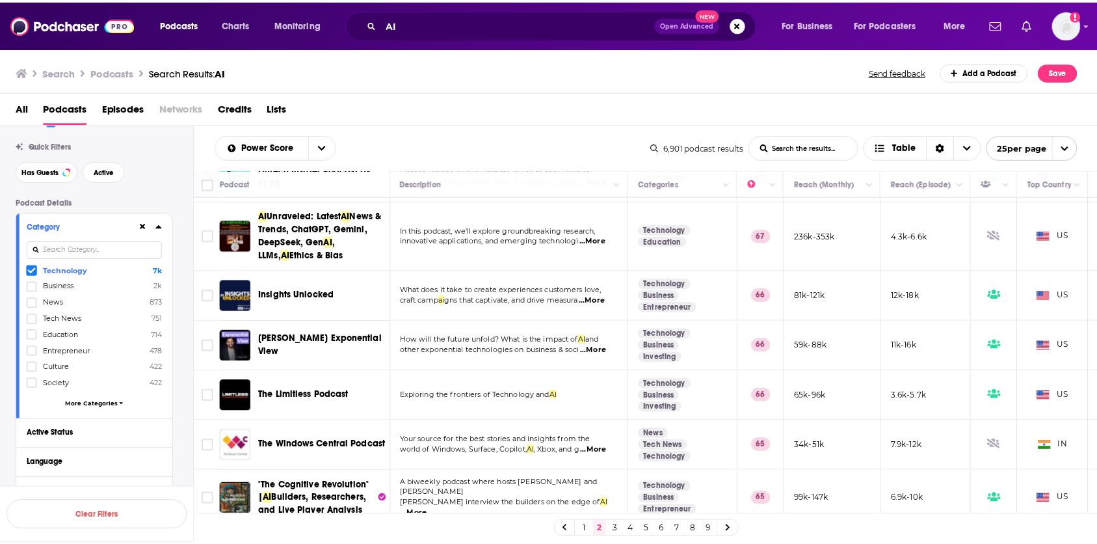
scroll to position [950, 1]
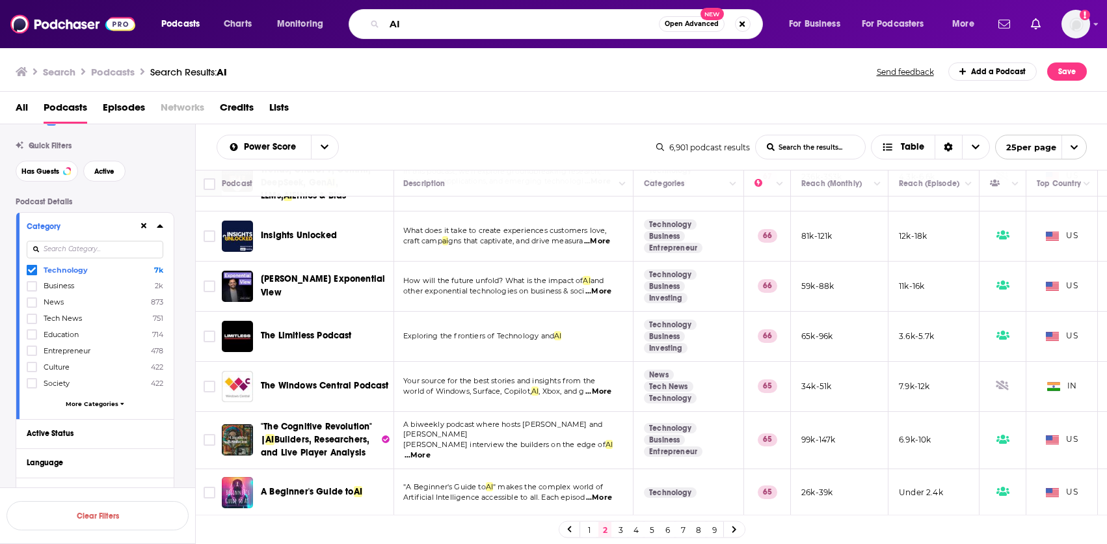
drag, startPoint x: 415, startPoint y: 25, endPoint x: 374, endPoint y: 25, distance: 41.0
click at [374, 25] on div "AI Open Advanced New" at bounding box center [556, 24] width 414 height 30
type input "fortt [PERSON_NAME]"
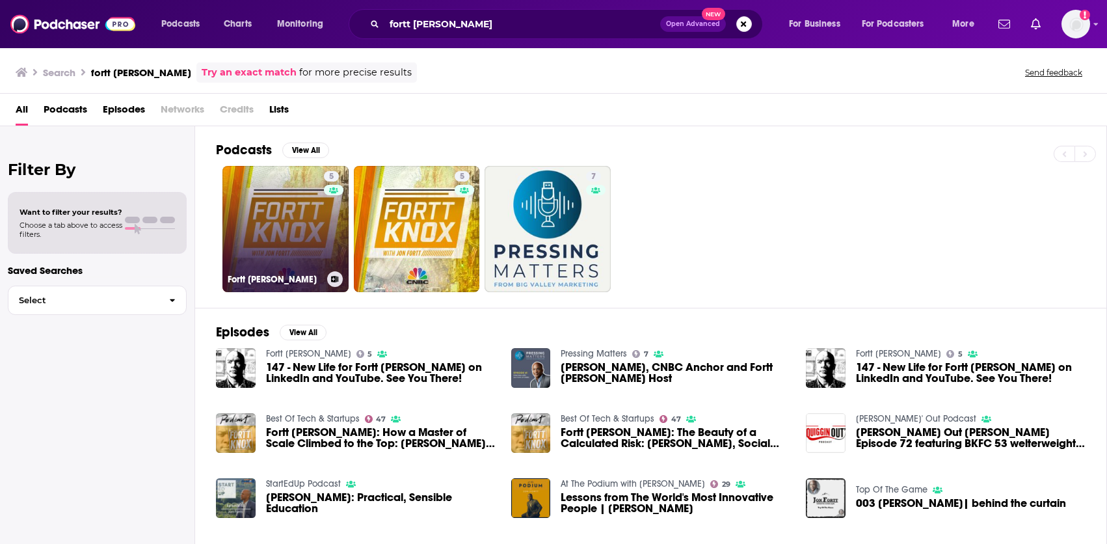
click at [269, 231] on link "5 Fortt [PERSON_NAME]" at bounding box center [285, 229] width 126 height 126
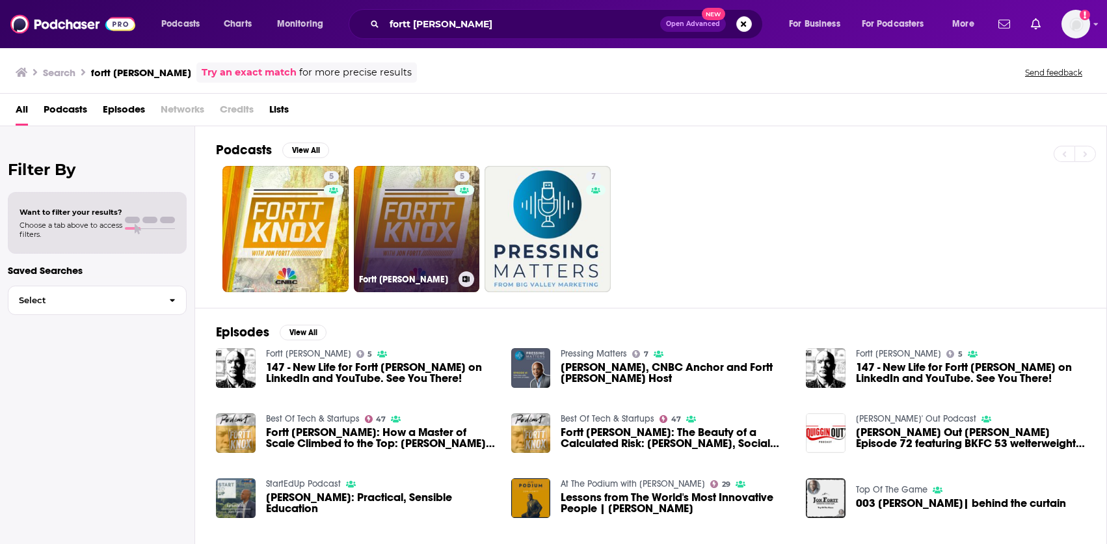
click at [399, 200] on link "5 Fortt [PERSON_NAME]" at bounding box center [417, 229] width 126 height 126
